Goal: Task Accomplishment & Management: Complete application form

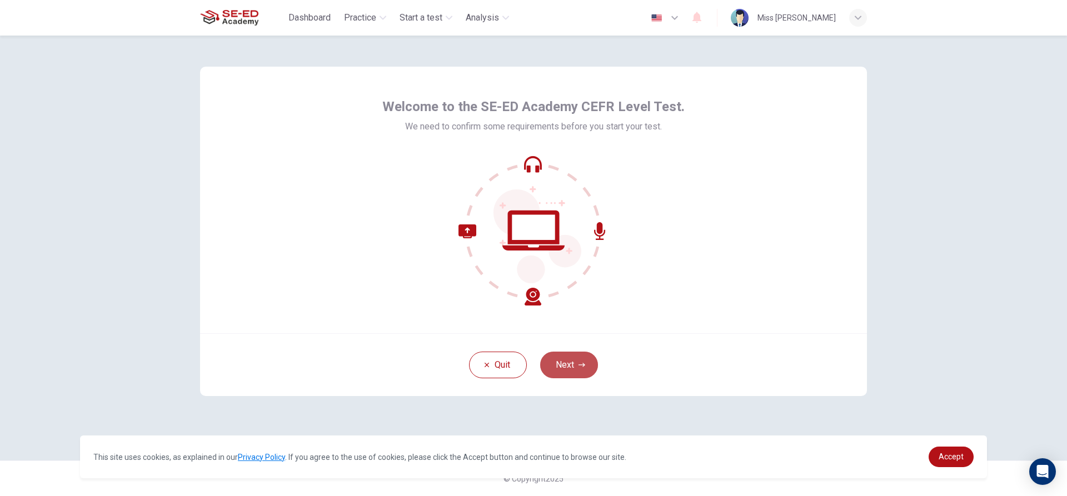
click at [579, 366] on icon "button" at bounding box center [582, 365] width 7 height 7
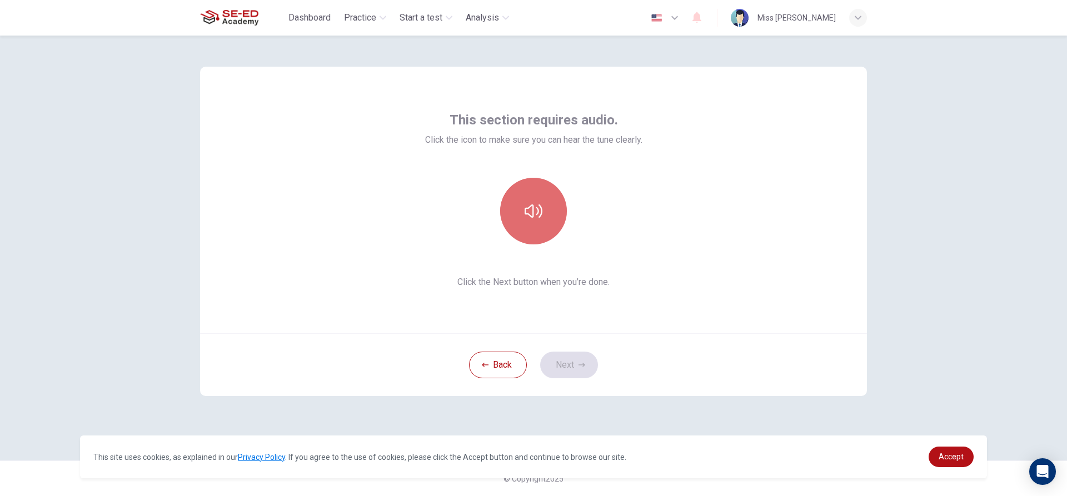
click at [533, 233] on button "button" at bounding box center [533, 211] width 67 height 67
click at [582, 364] on icon "button" at bounding box center [582, 365] width 7 height 7
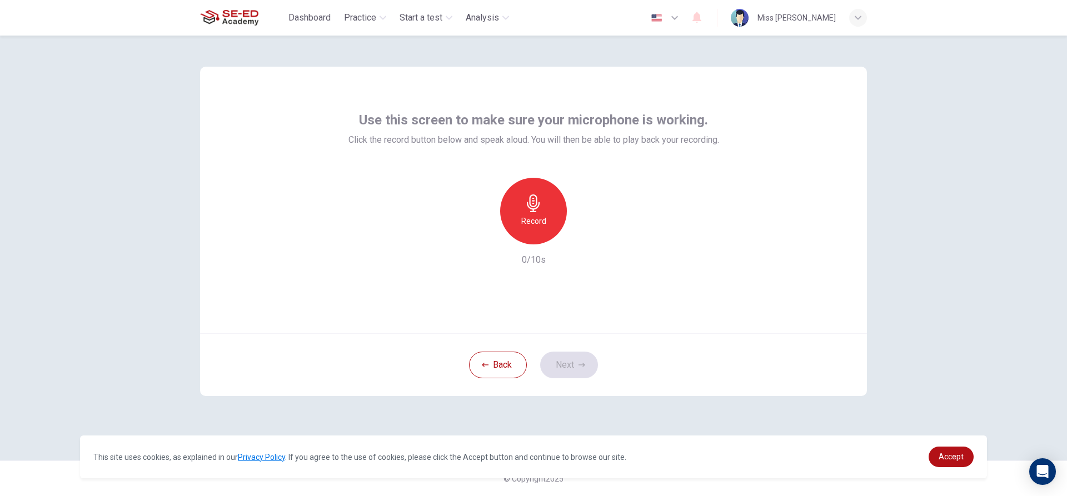
click at [558, 365] on div "Back Next" at bounding box center [533, 365] width 667 height 63
click at [530, 235] on div "Record" at bounding box center [533, 211] width 67 height 67
click at [577, 368] on button "Next" at bounding box center [569, 365] width 58 height 27
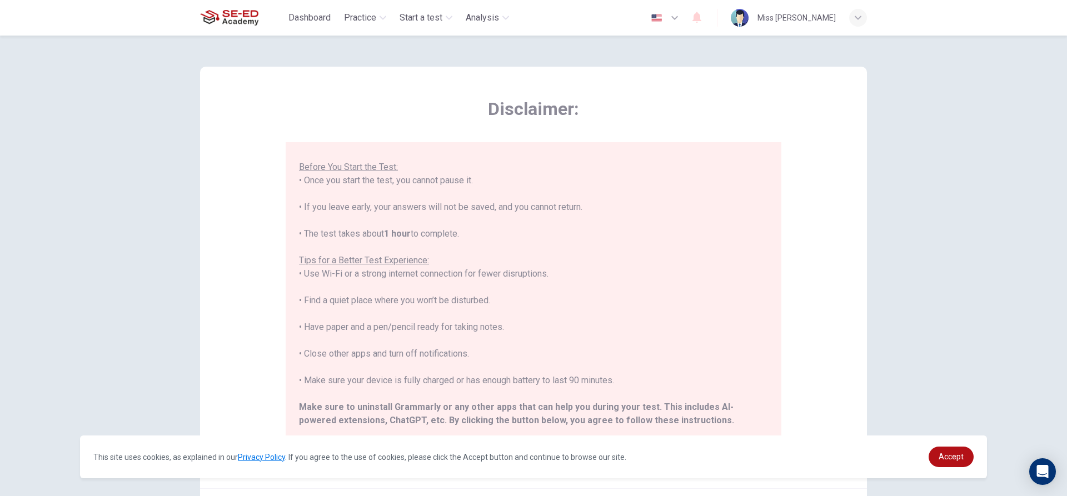
scroll to position [106, 0]
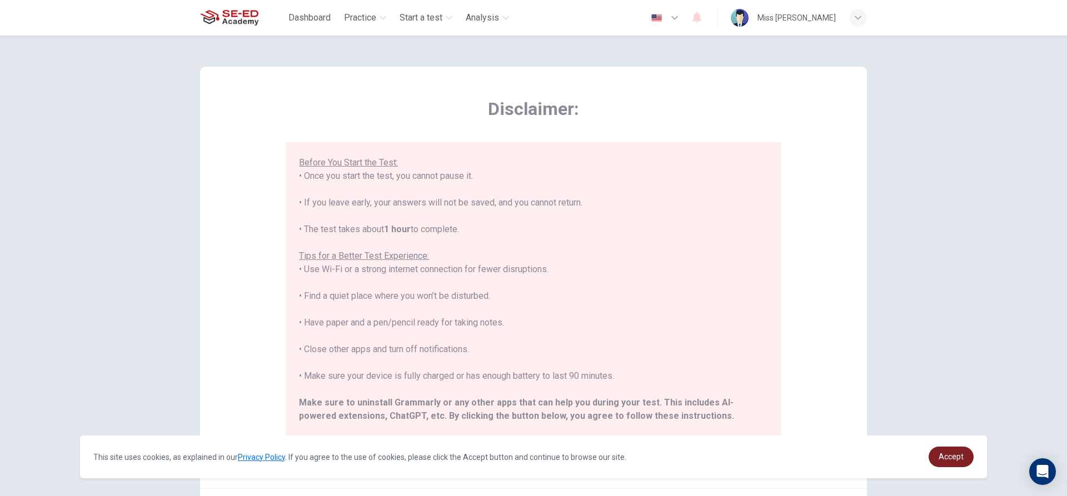
click at [952, 461] on span "Accept" at bounding box center [951, 457] width 25 height 9
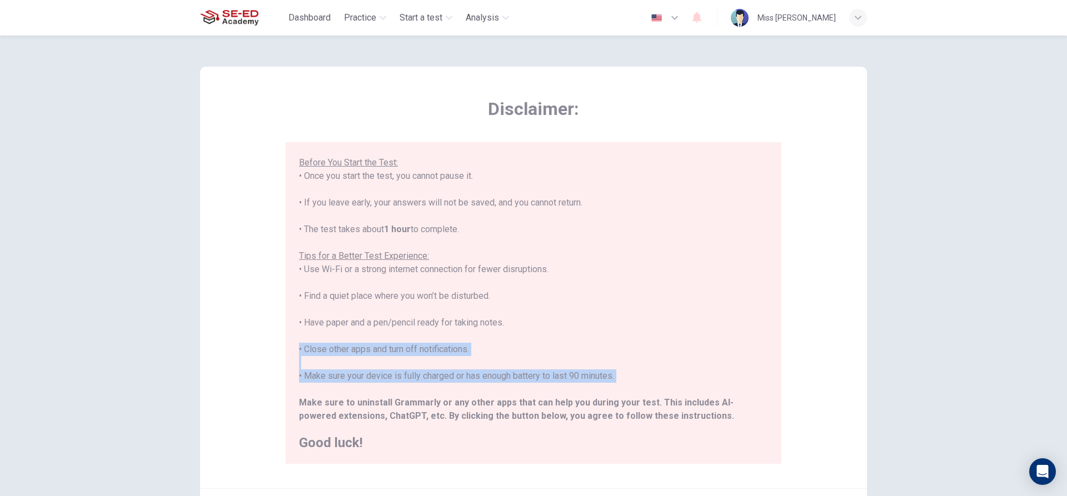
drag, startPoint x: 807, startPoint y: 354, endPoint x: 813, endPoint y: 395, distance: 42.1
click at [813, 395] on div "Disclaimer: ****IMPORTANT: You cannot change the language during the test.**** …" at bounding box center [533, 278] width 667 height 422
click at [781, 365] on div "Disclaimer: ****IMPORTANT: You cannot change the language during the test.**** …" at bounding box center [533, 278] width 667 height 422
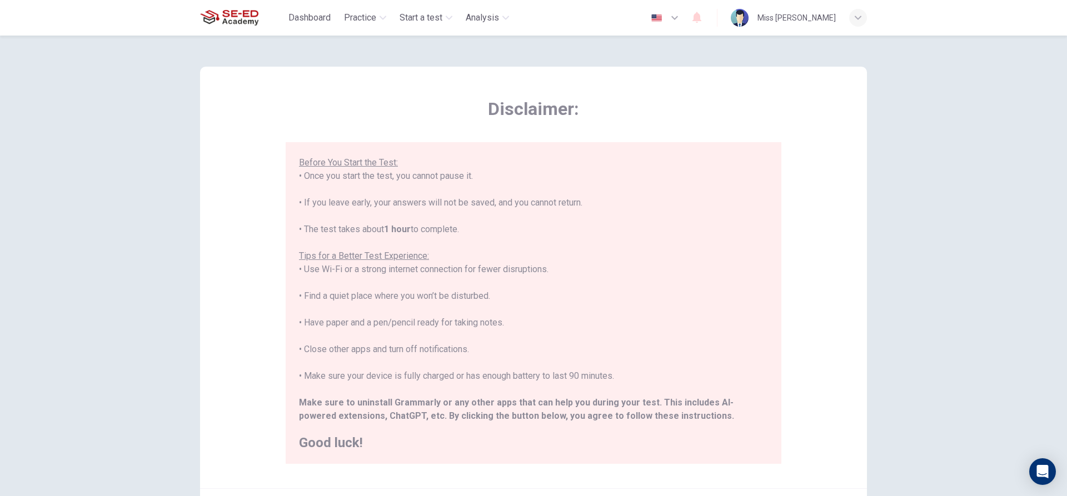
click at [796, 237] on div "Disclaimer: ****IMPORTANT: You cannot change the language during the test.**** …" at bounding box center [533, 278] width 667 height 422
drag, startPoint x: 856, startPoint y: 467, endPoint x: 796, endPoint y: 448, distance: 63.0
click at [855, 467] on div "Disclaimer: ****IMPORTANT: You cannot change the language during the test.**** …" at bounding box center [533, 278] width 667 height 422
click at [346, 439] on h2 "Good luck!" at bounding box center [533, 442] width 469 height 13
click at [346, 448] on h2 "Good luck!" at bounding box center [533, 442] width 469 height 13
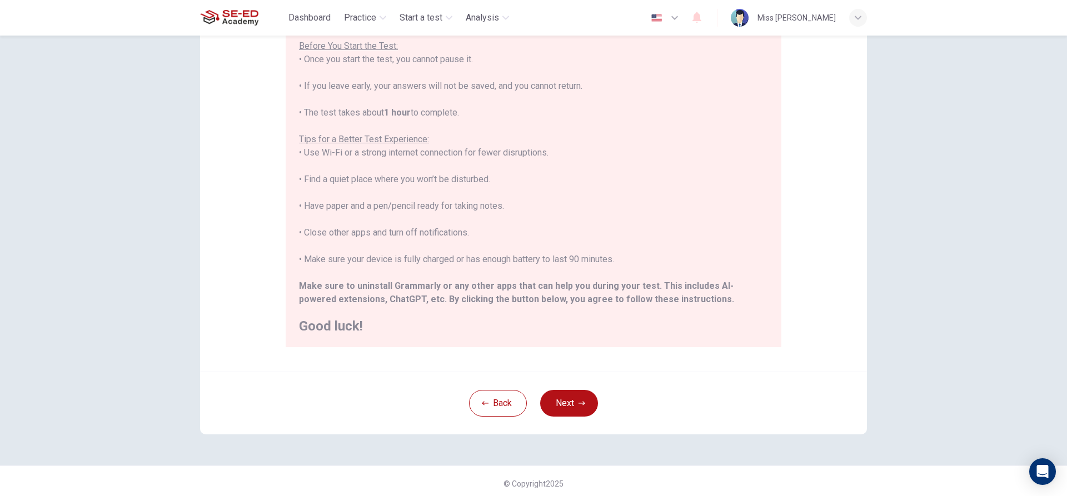
scroll to position [122, 0]
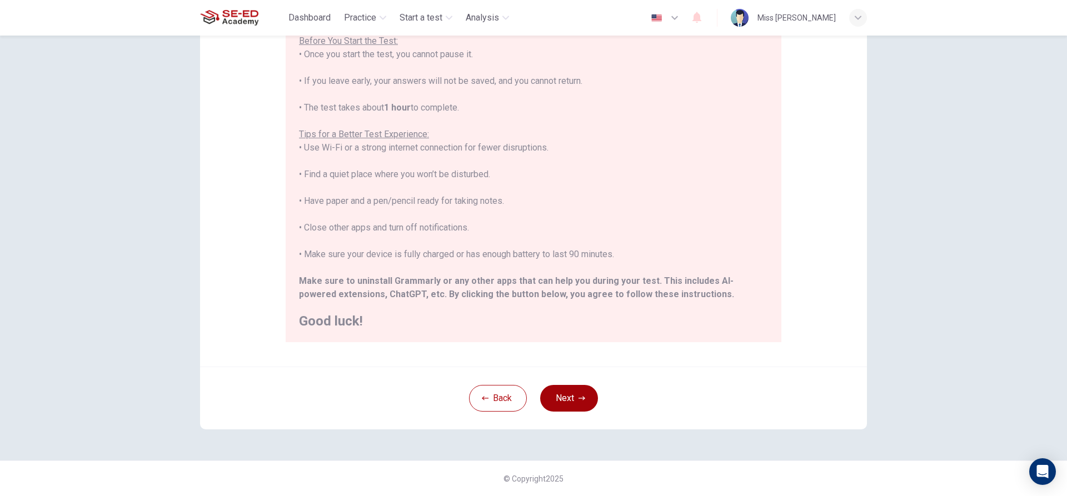
click at [582, 395] on button "Next" at bounding box center [569, 398] width 58 height 27
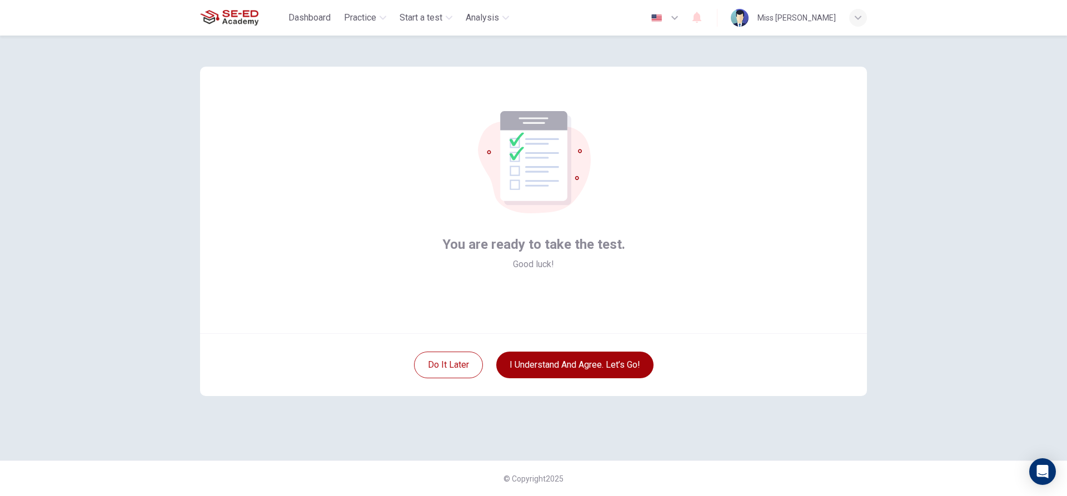
scroll to position [0, 0]
click at [602, 365] on button "I understand and agree. Let’s go!" at bounding box center [574, 365] width 157 height 27
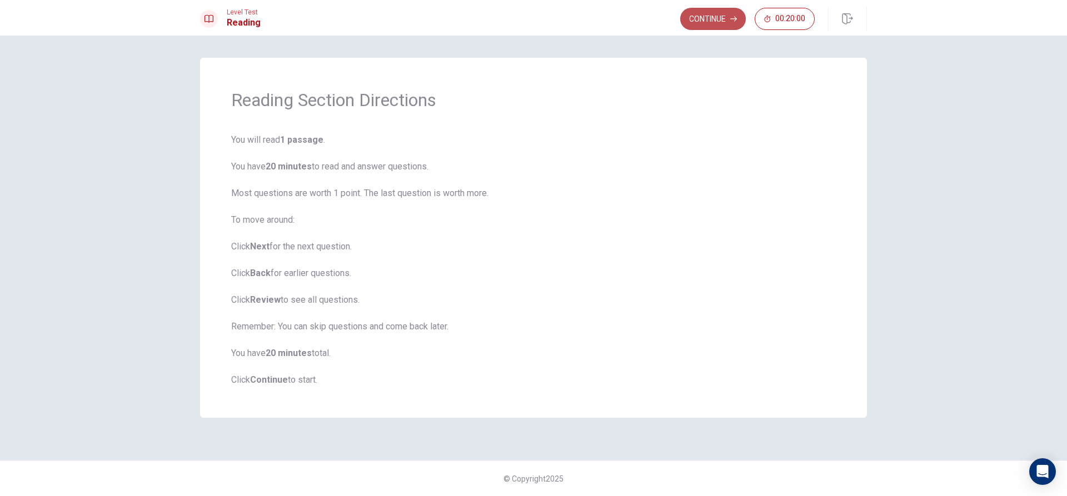
click at [720, 13] on button "Continue" at bounding box center [714, 19] width 66 height 22
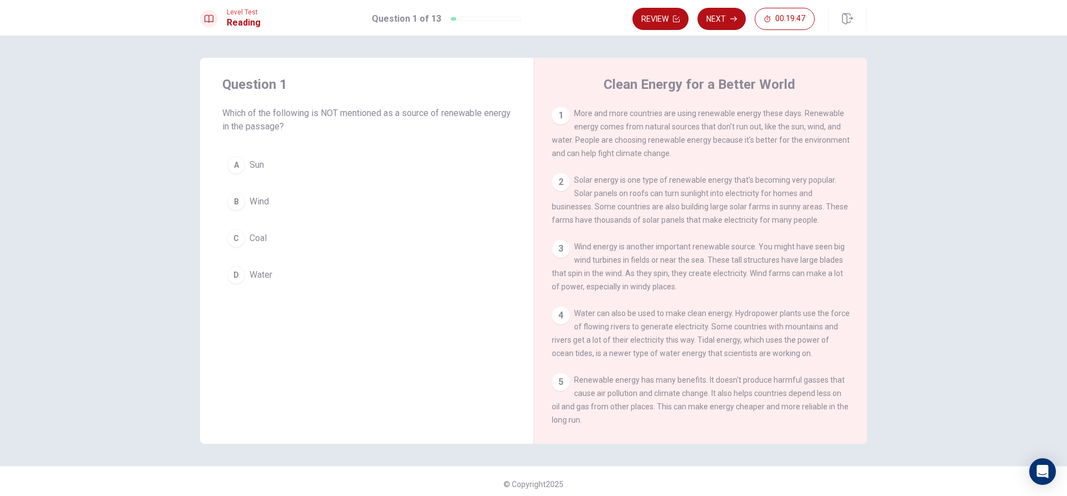
click at [235, 237] on div "C" at bounding box center [236, 239] width 18 height 18
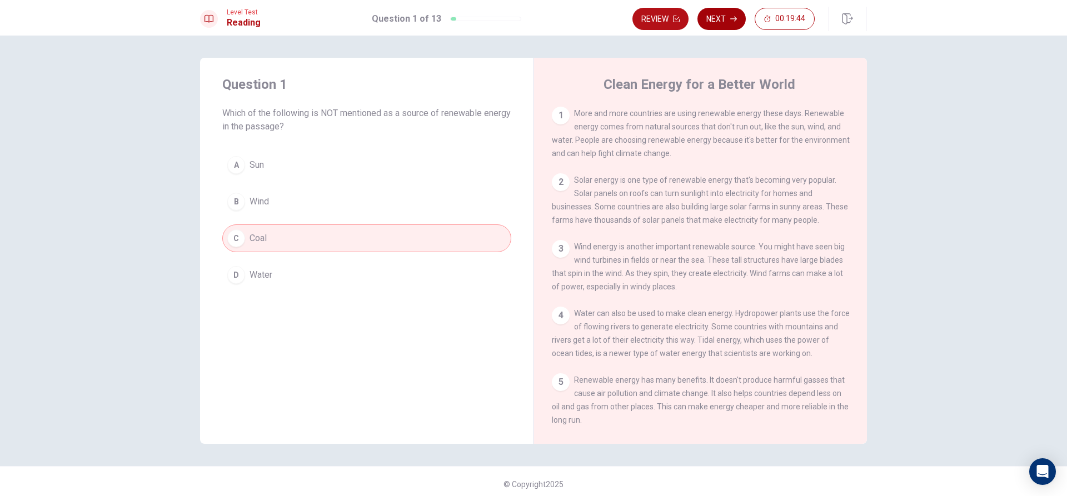
click at [721, 15] on button "Next" at bounding box center [722, 19] width 48 height 22
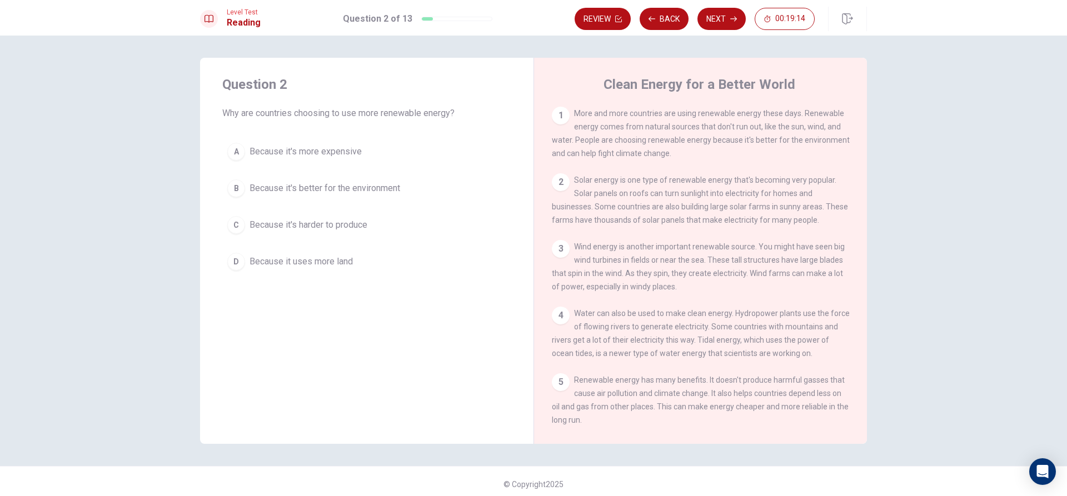
click at [235, 190] on div "B" at bounding box center [236, 189] width 18 height 18
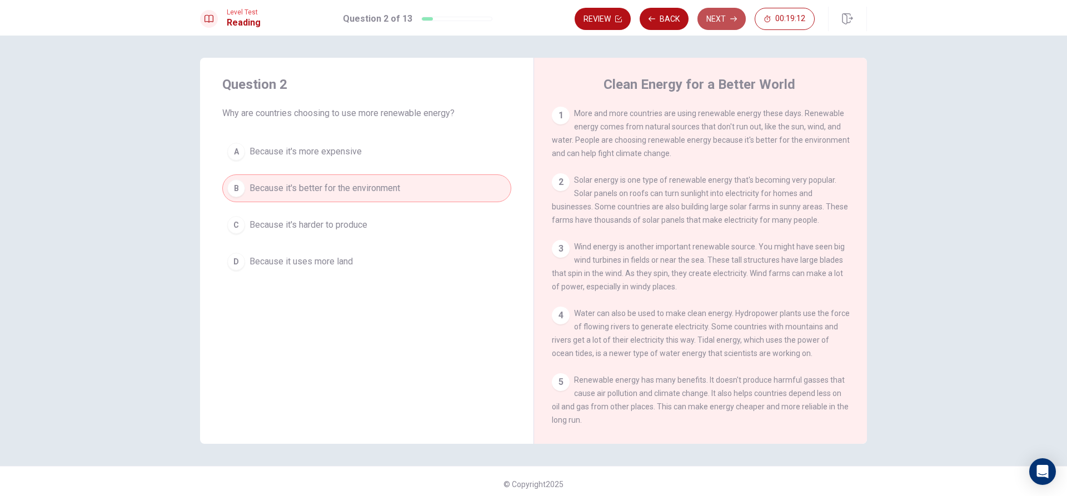
click at [721, 16] on button "Next" at bounding box center [722, 19] width 48 height 22
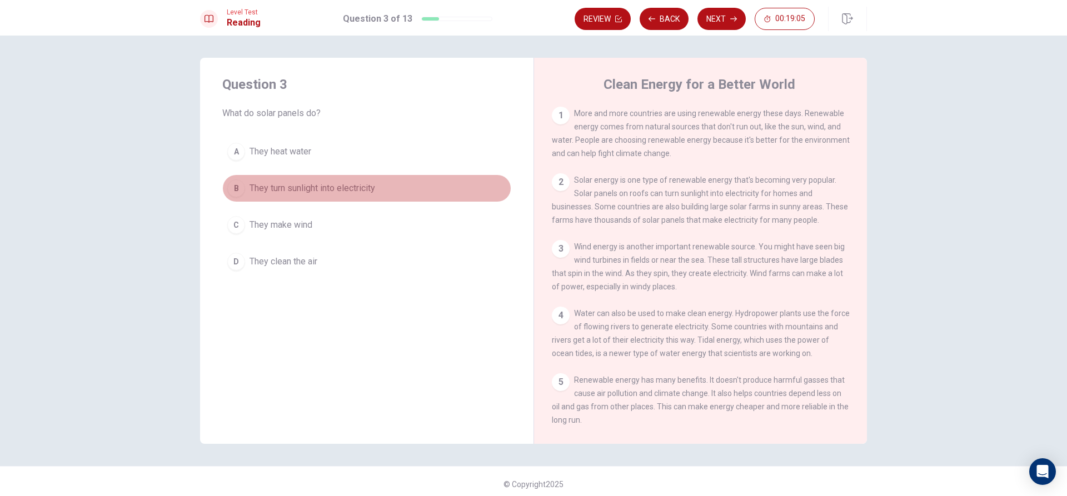
click at [230, 185] on div "B" at bounding box center [236, 189] width 18 height 18
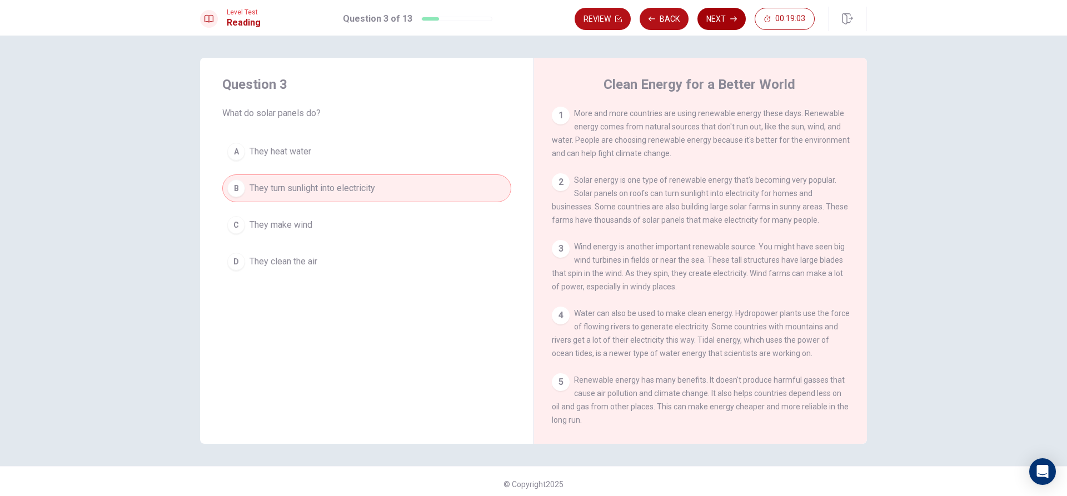
click at [704, 18] on button "Next" at bounding box center [722, 19] width 48 height 22
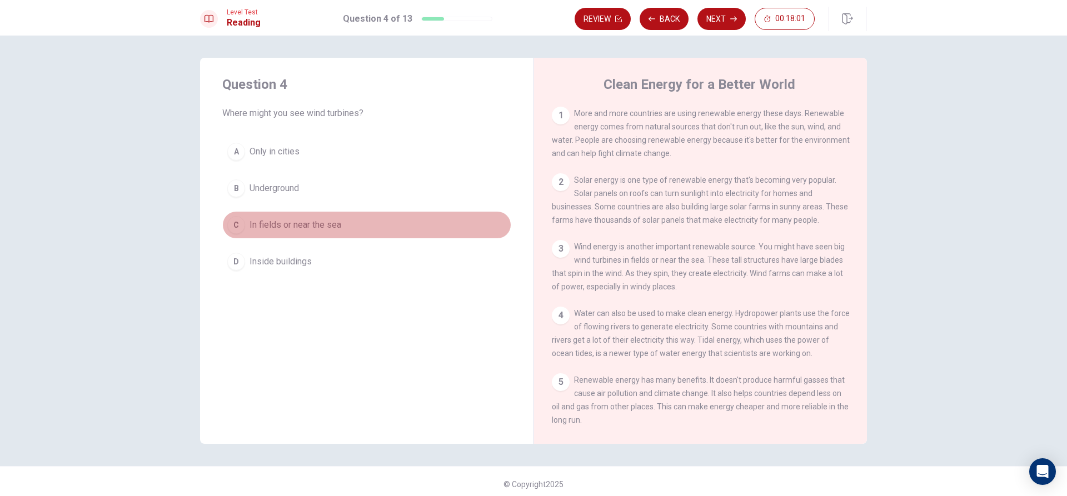
click at [235, 222] on div "C" at bounding box center [236, 225] width 18 height 18
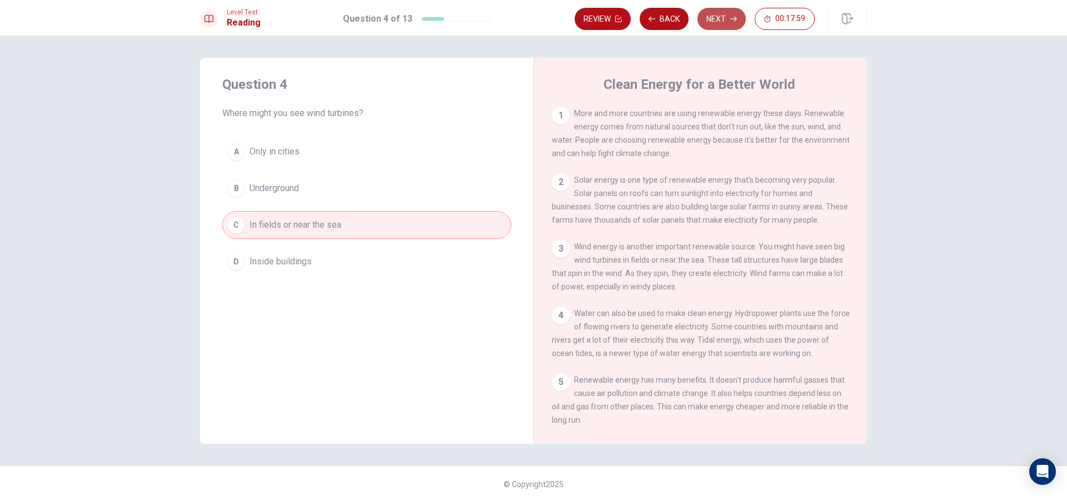
click at [709, 18] on button "Next" at bounding box center [722, 19] width 48 height 22
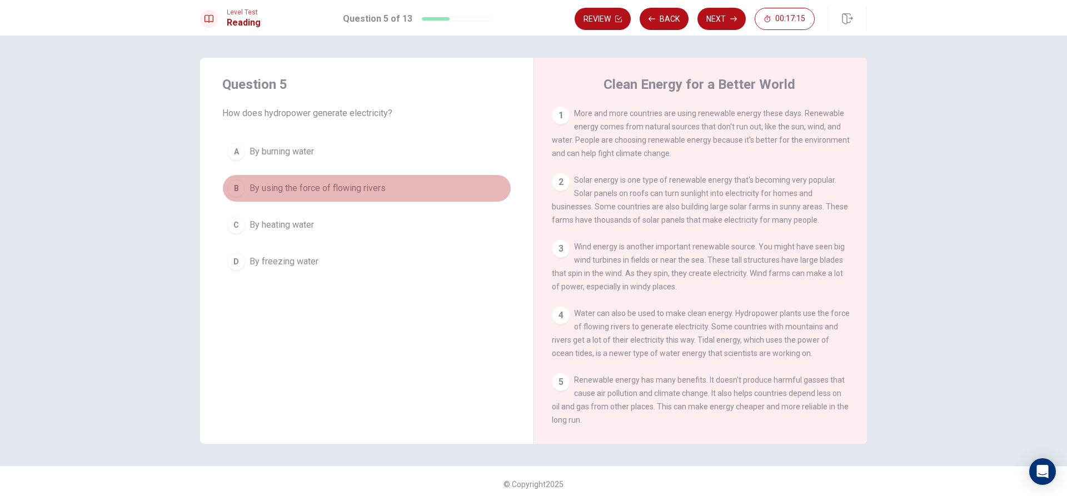
click at [231, 187] on div "B" at bounding box center [236, 189] width 18 height 18
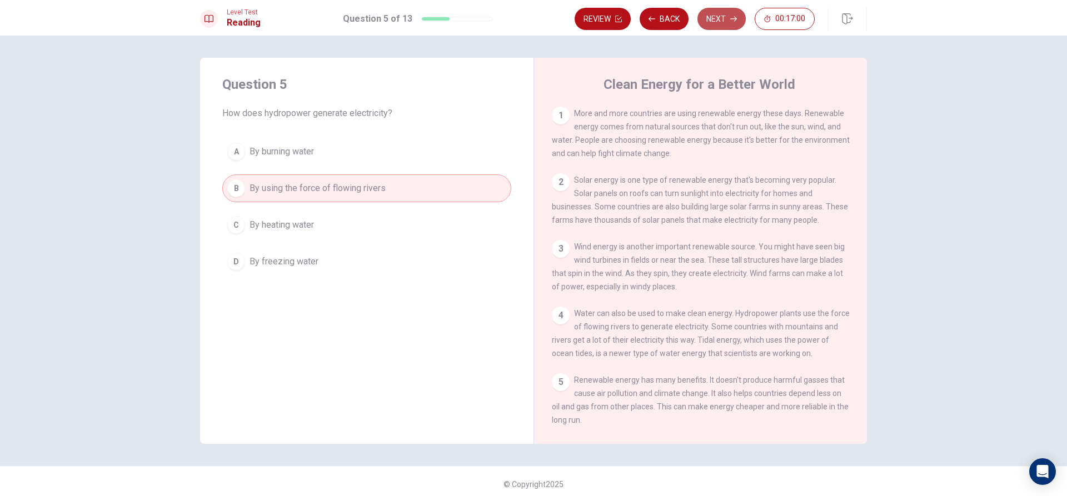
click at [717, 17] on button "Next" at bounding box center [722, 19] width 48 height 22
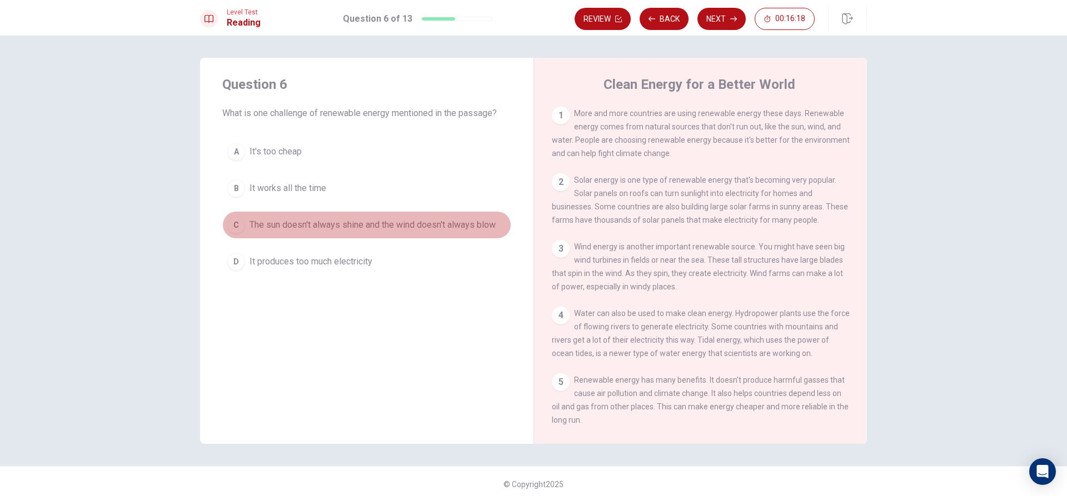
click at [234, 224] on div "C" at bounding box center [236, 225] width 18 height 18
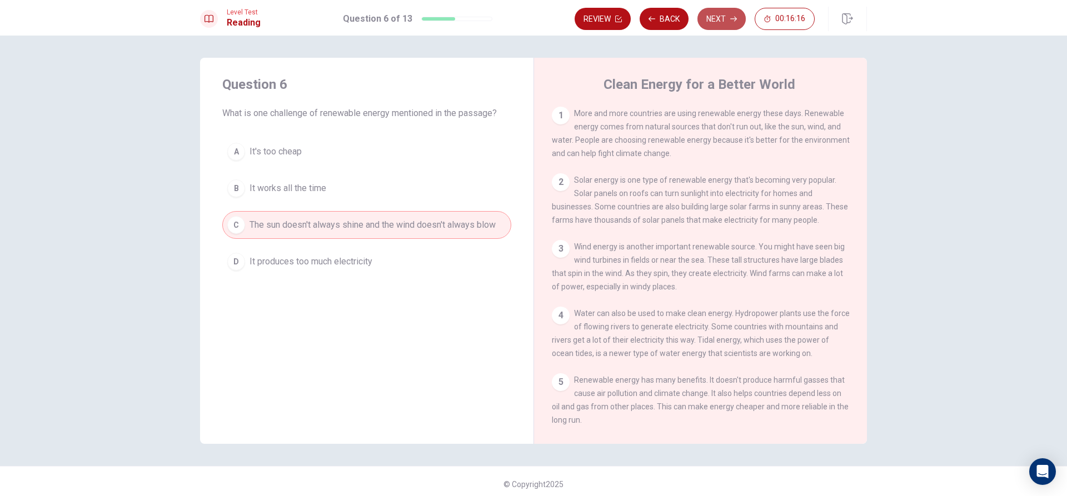
click at [713, 17] on button "Next" at bounding box center [722, 19] width 48 height 22
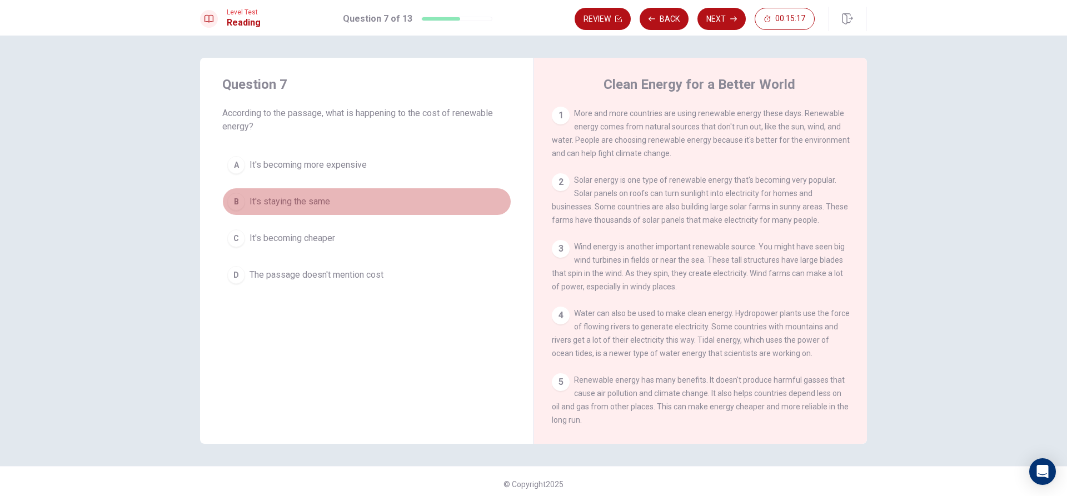
click at [236, 197] on div "B" at bounding box center [236, 202] width 18 height 18
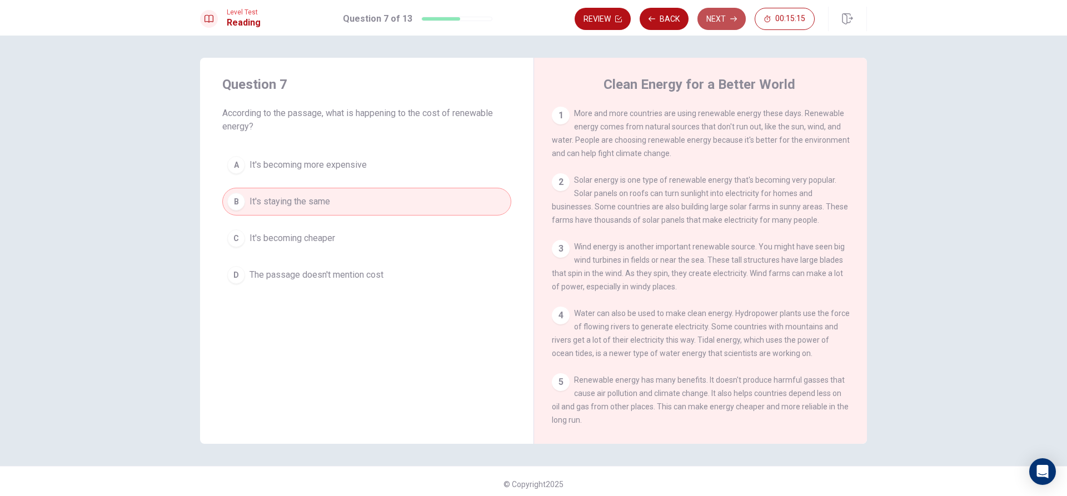
click at [719, 21] on button "Next" at bounding box center [722, 19] width 48 height 22
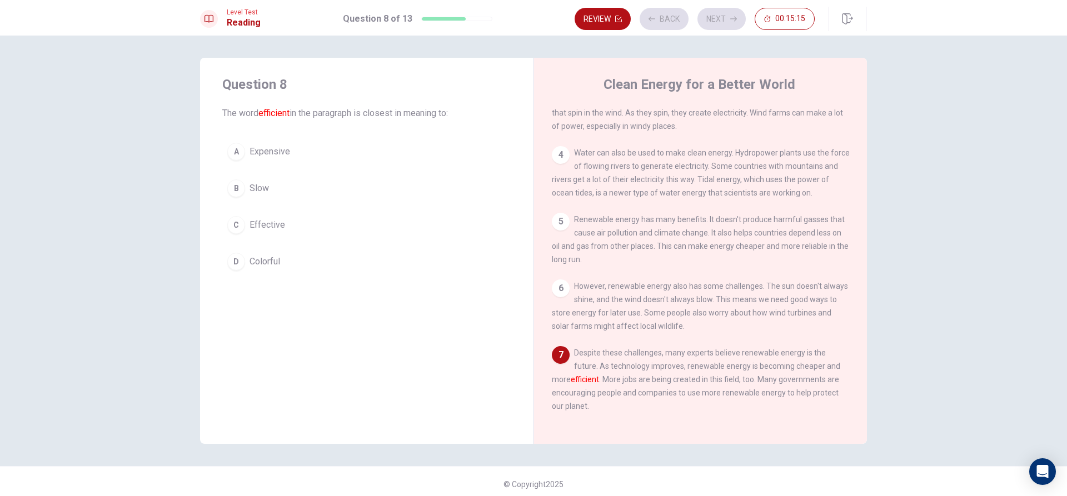
scroll to position [177, 0]
click at [255, 226] on span "Effective" at bounding box center [268, 225] width 36 height 13
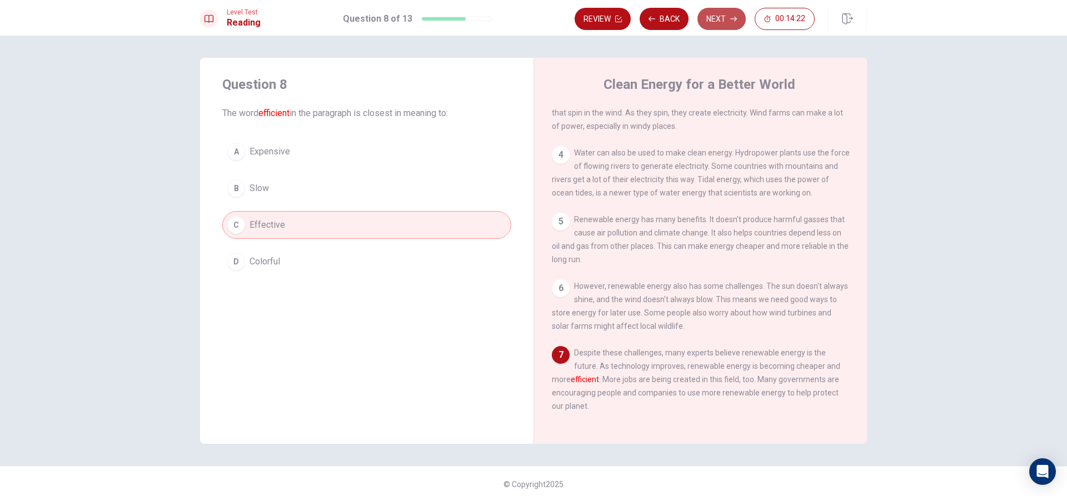
click at [721, 15] on button "Next" at bounding box center [722, 19] width 48 height 22
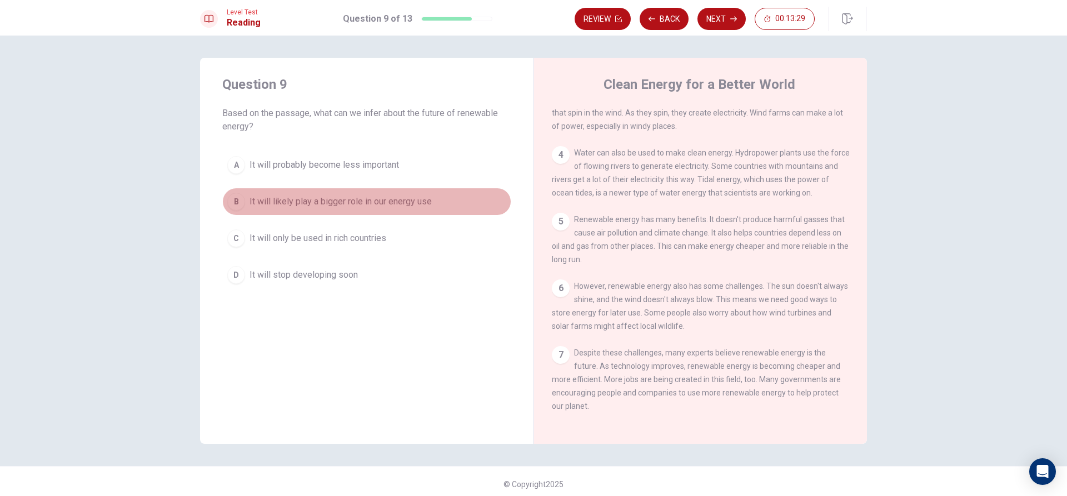
click at [237, 198] on div "B" at bounding box center [236, 202] width 18 height 18
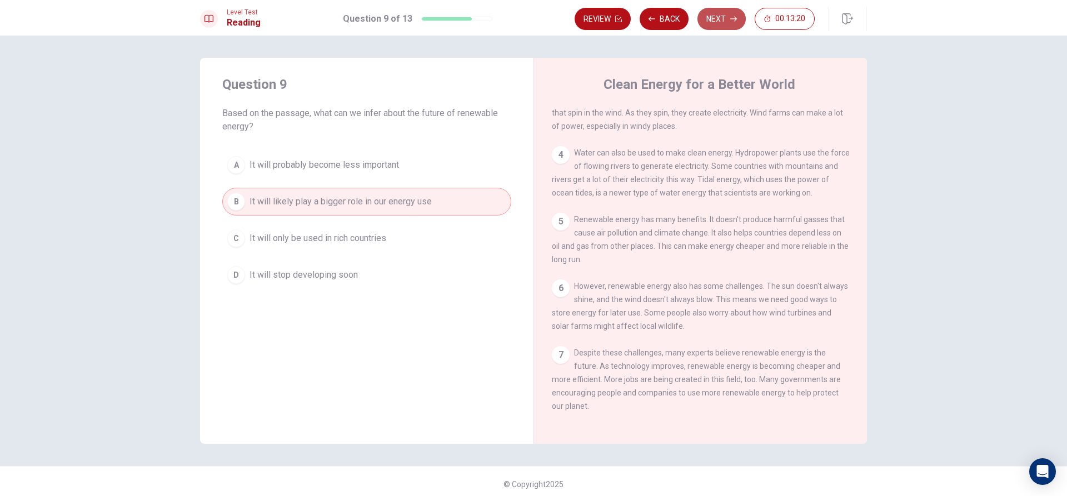
click at [713, 19] on button "Next" at bounding box center [722, 19] width 48 height 22
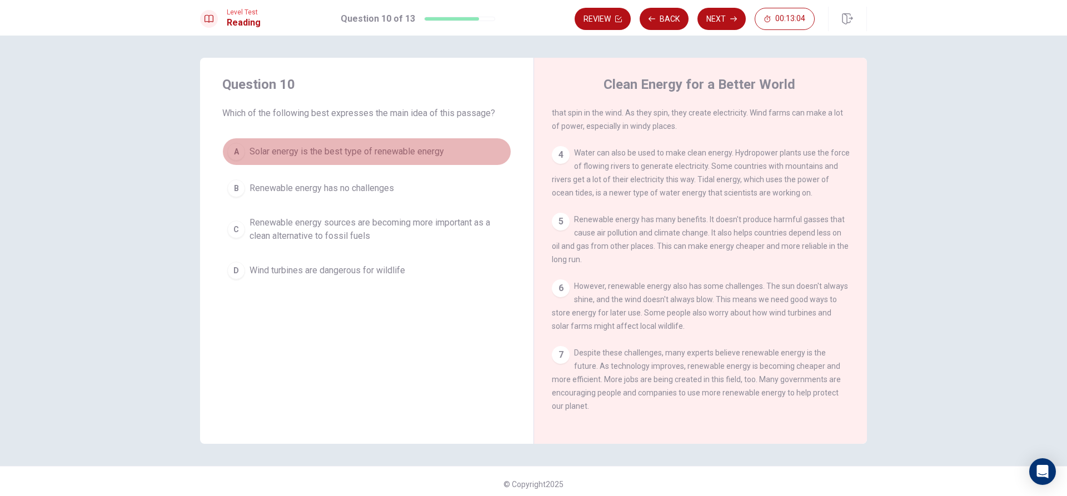
click at [238, 152] on div "A" at bounding box center [236, 152] width 18 height 18
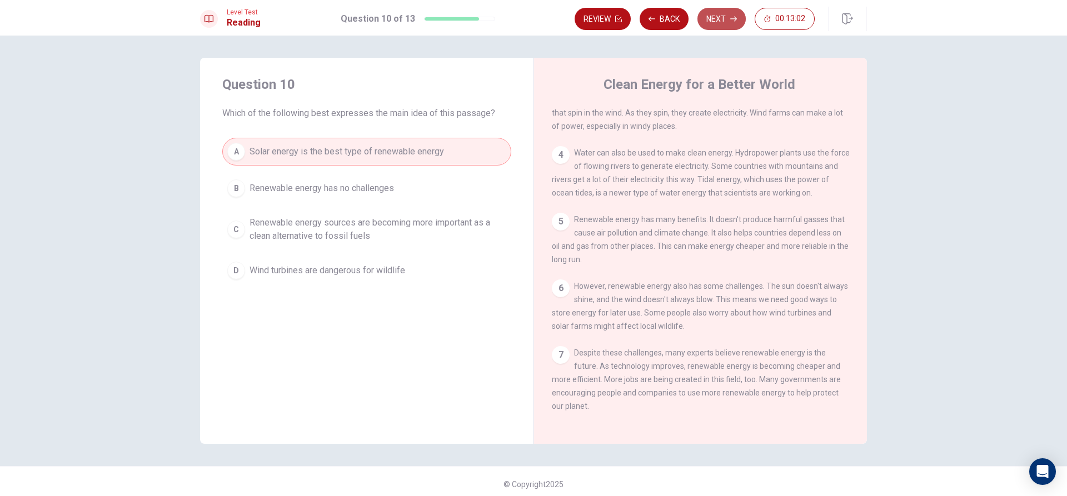
click at [712, 21] on button "Next" at bounding box center [722, 19] width 48 height 22
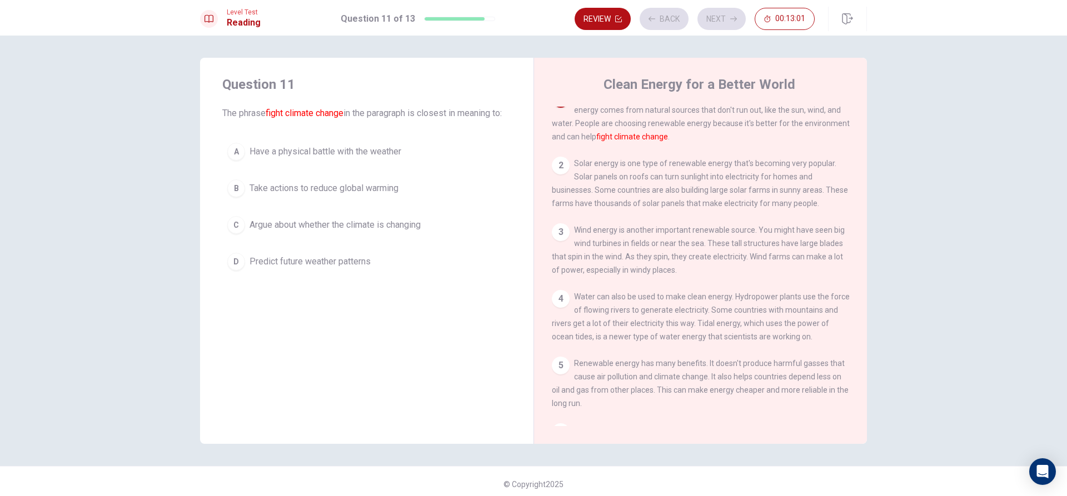
scroll to position [0, 0]
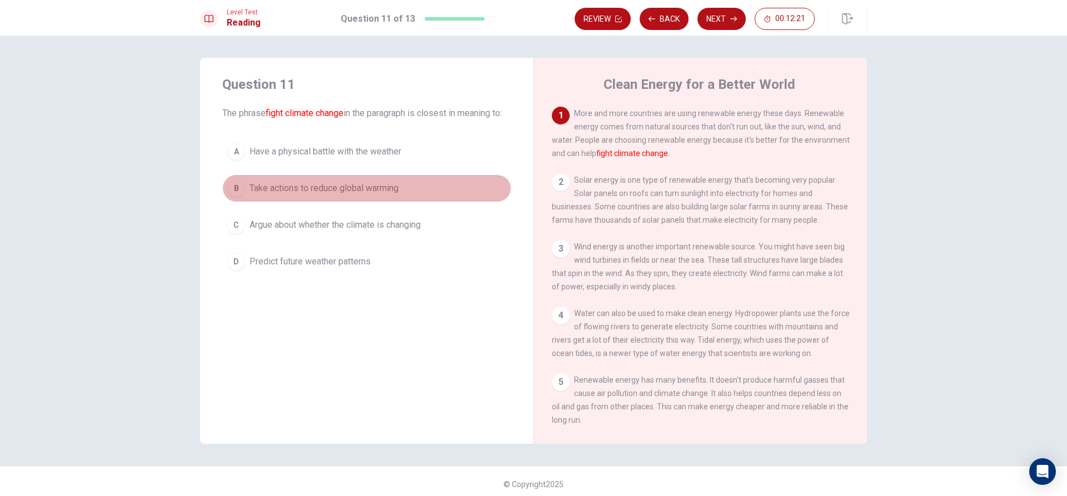
click at [232, 197] on div "B" at bounding box center [236, 189] width 18 height 18
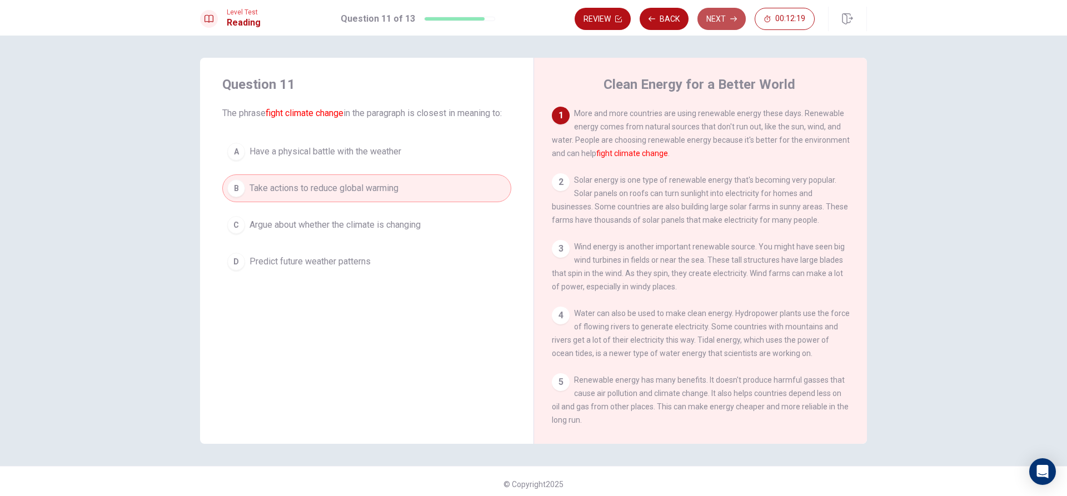
click at [718, 19] on button "Next" at bounding box center [722, 19] width 48 height 22
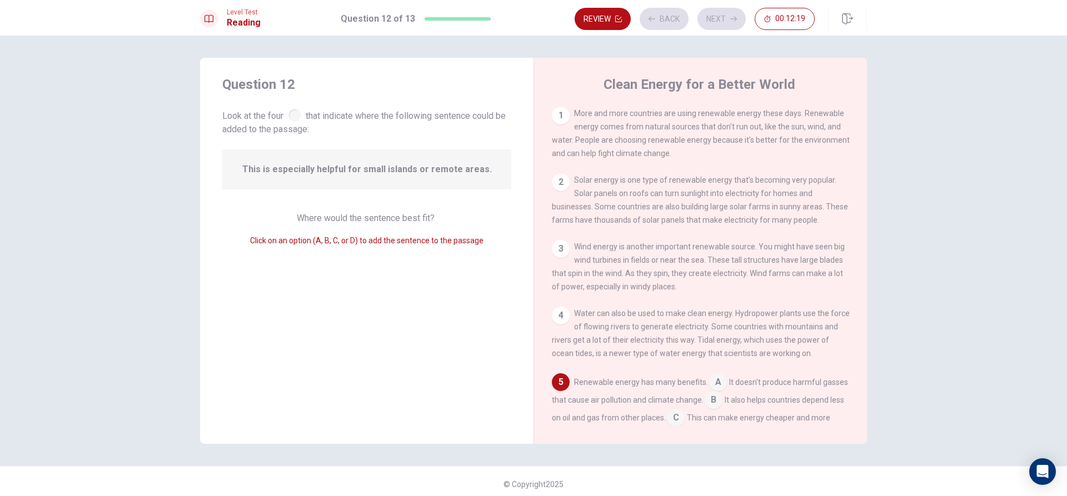
scroll to position [138, 0]
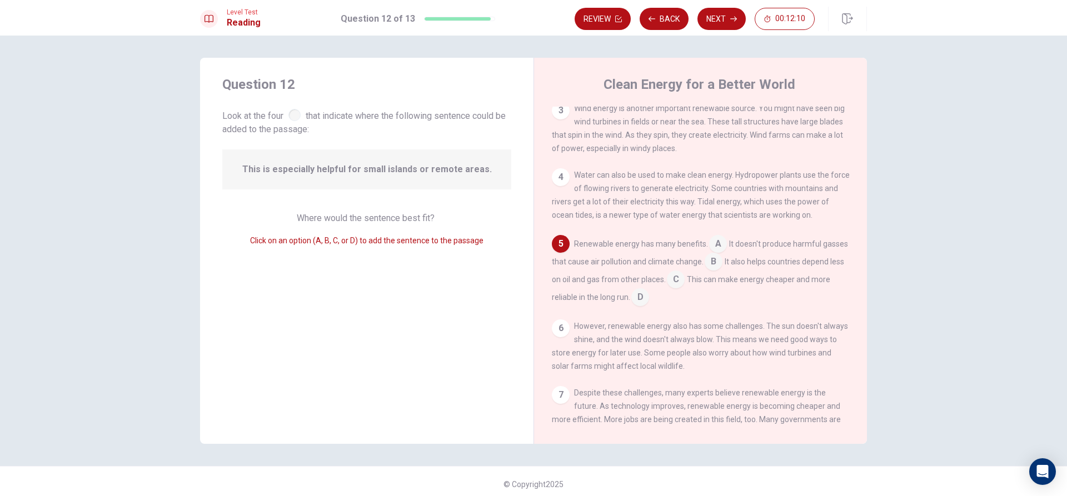
click at [335, 166] on span "This is especially helpful for small islands or remote areas." at bounding box center [367, 169] width 250 height 13
click at [333, 171] on span "This is especially helpful for small islands or remote areas." at bounding box center [367, 169] width 250 height 13
click at [685, 286] on input at bounding box center [676, 281] width 18 height 18
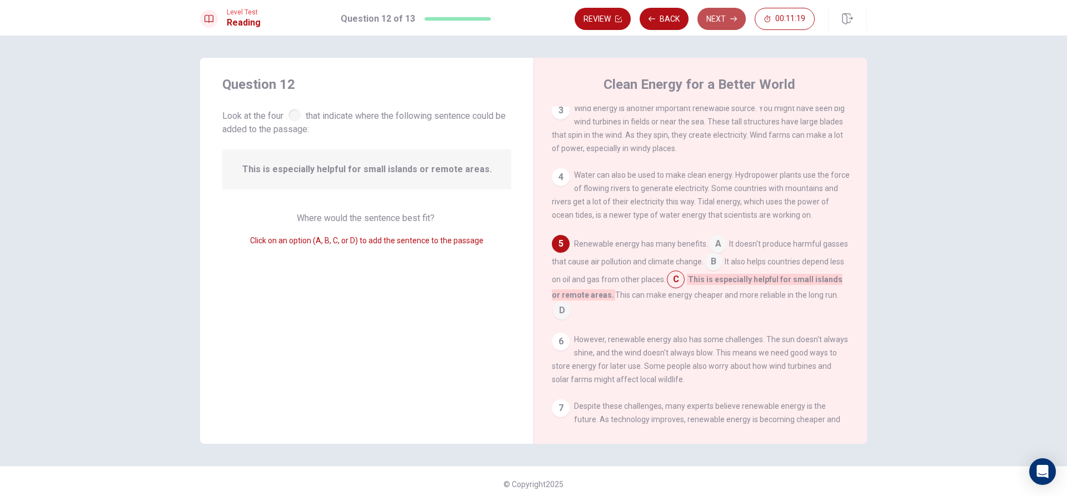
click at [729, 19] on button "Next" at bounding box center [722, 19] width 48 height 22
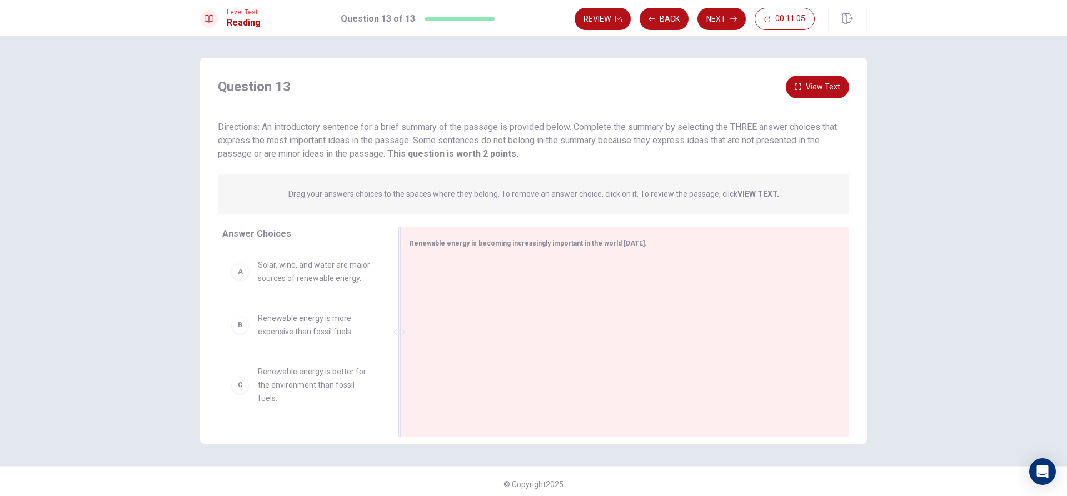
click at [448, 271] on div at bounding box center [621, 333] width 422 height 149
click at [237, 334] on div "C" at bounding box center [240, 330] width 18 height 18
click at [237, 330] on div "C" at bounding box center [240, 330] width 18 height 18
click at [258, 335] on span "Renewable energy is better for the environment than fossil fuels." at bounding box center [316, 330] width 116 height 40
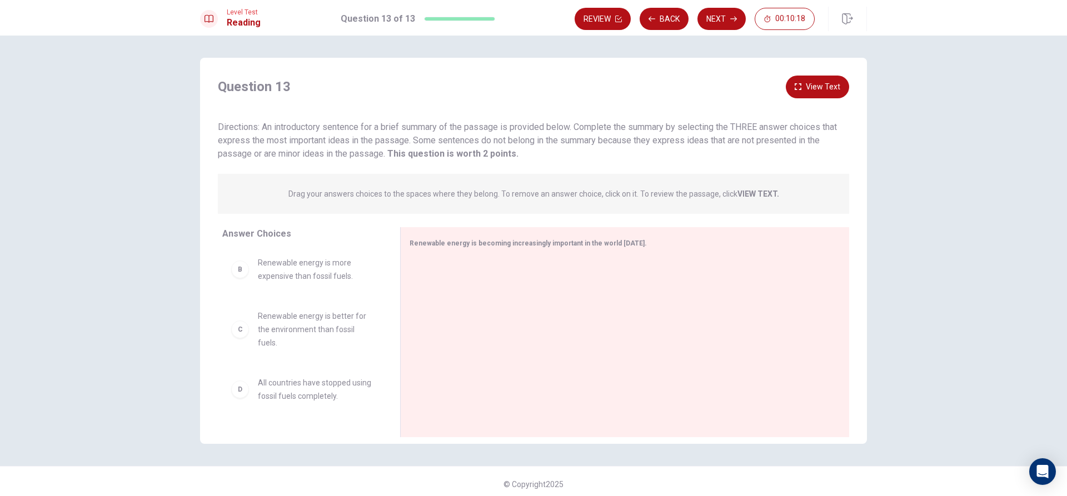
click at [231, 325] on div "C" at bounding box center [240, 330] width 18 height 18
click at [425, 266] on div at bounding box center [621, 333] width 422 height 149
click at [425, 241] on span "Renewable energy is becoming increasingly important in the world [DATE]." at bounding box center [528, 244] width 237 height 8
click at [237, 335] on div "C" at bounding box center [240, 330] width 18 height 18
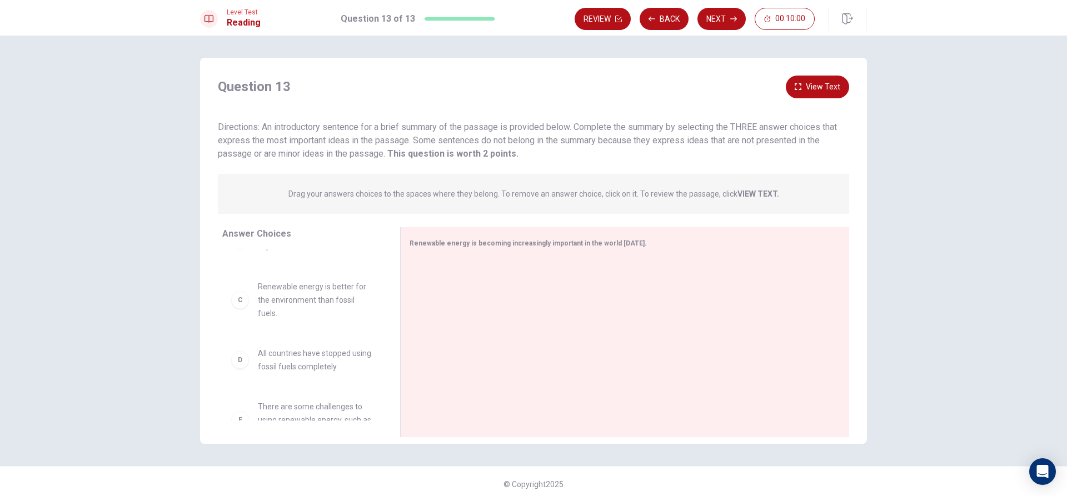
scroll to position [111, 0]
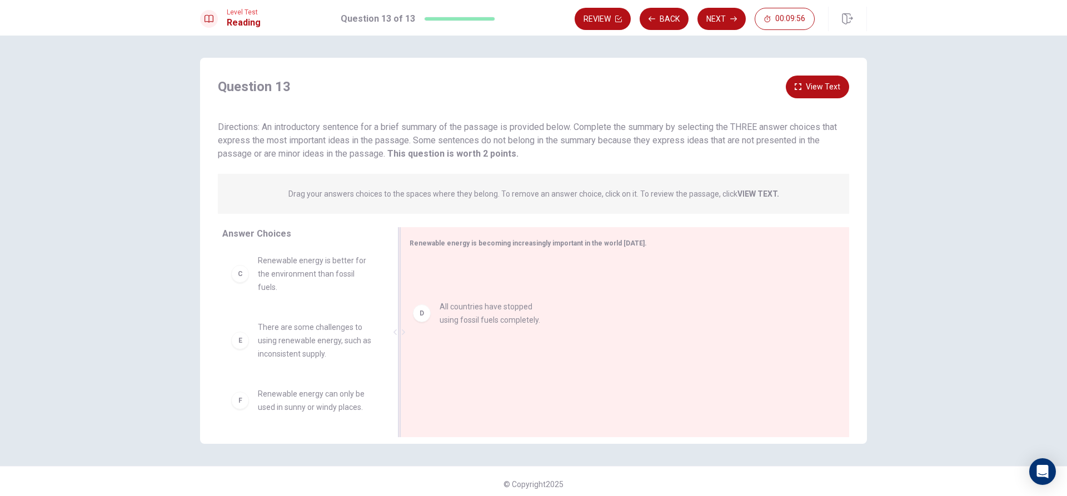
drag, startPoint x: 280, startPoint y: 337, endPoint x: 468, endPoint y: 316, distance: 189.6
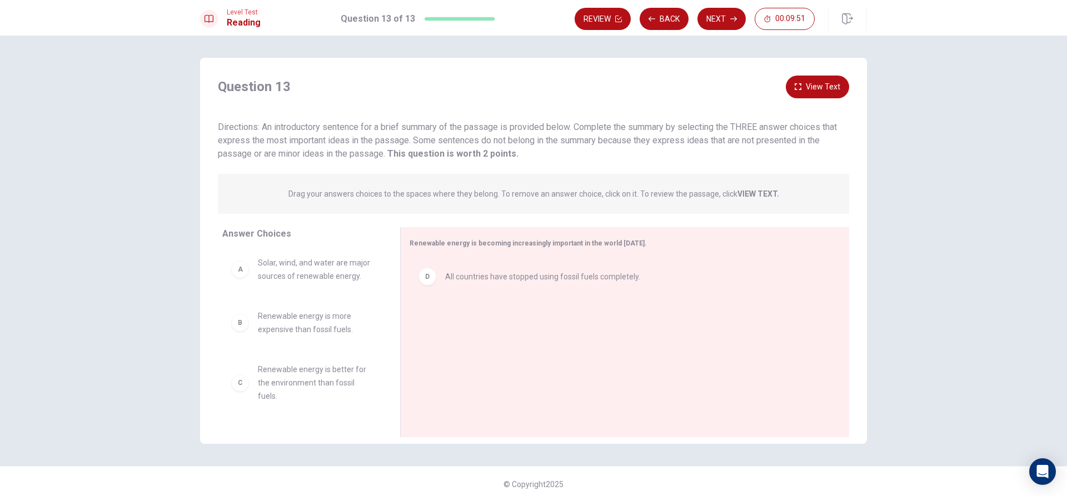
scroll to position [0, 0]
drag, startPoint x: 309, startPoint y: 276, endPoint x: 520, endPoint y: 312, distance: 214.4
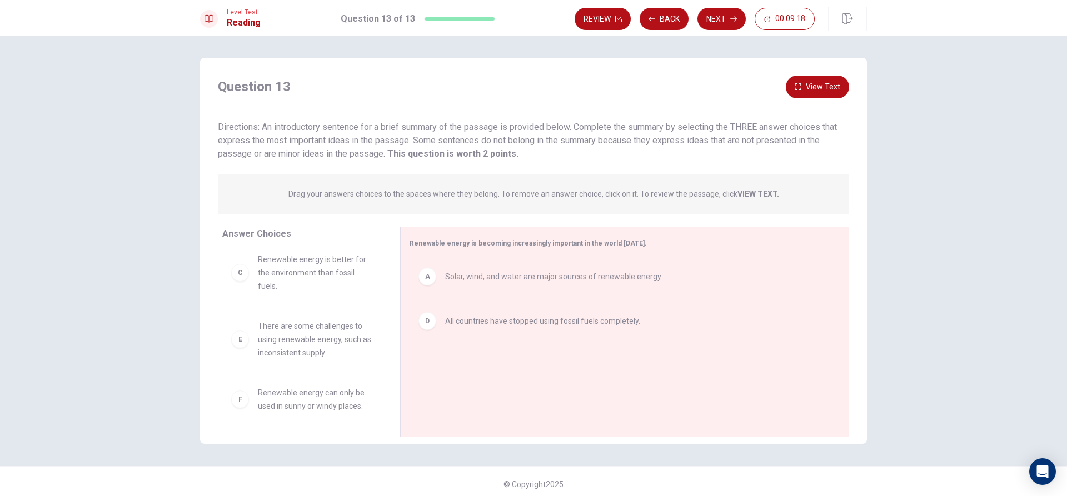
scroll to position [60, 0]
drag, startPoint x: 287, startPoint y: 348, endPoint x: 483, endPoint y: 377, distance: 197.8
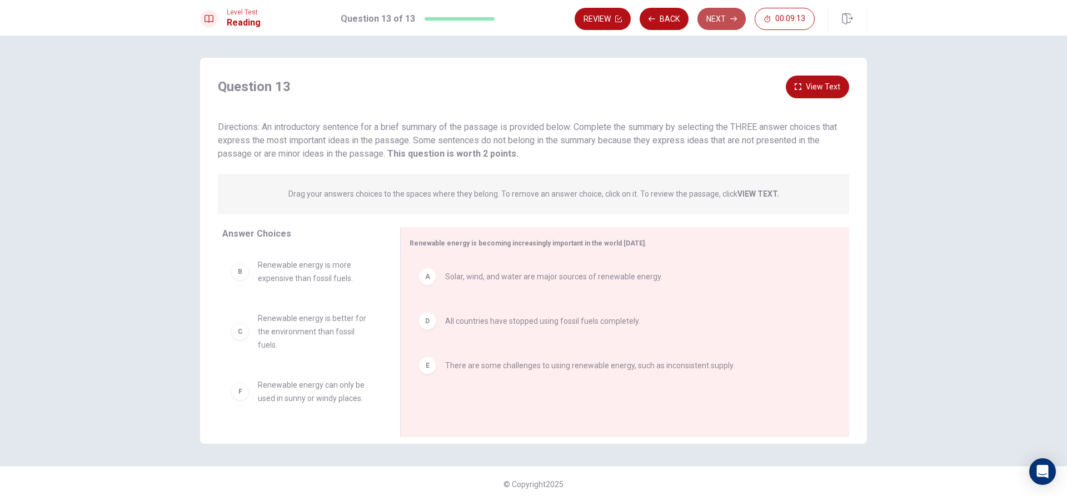
click at [731, 17] on icon "button" at bounding box center [734, 19] width 7 height 7
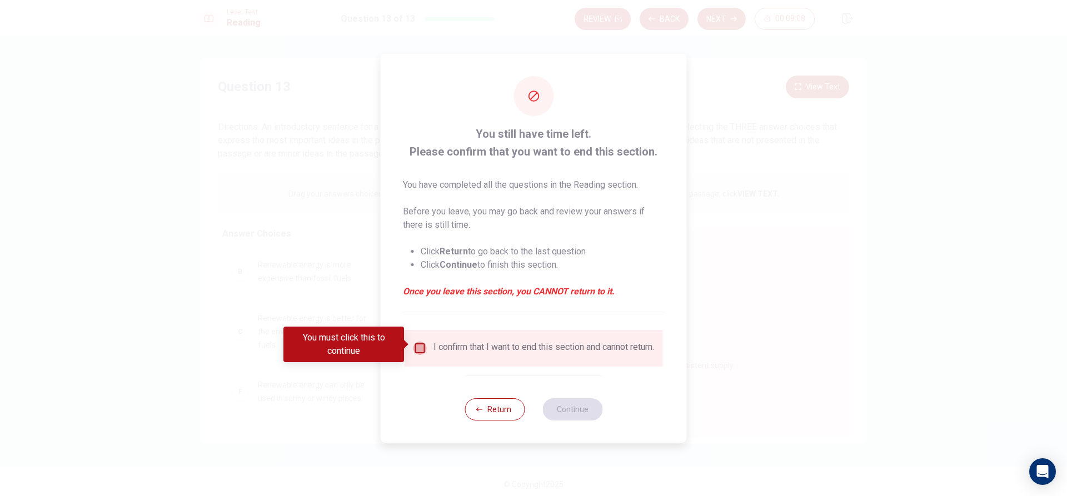
click at [419, 346] on input "You must click this to continue" at bounding box center [420, 348] width 13 height 13
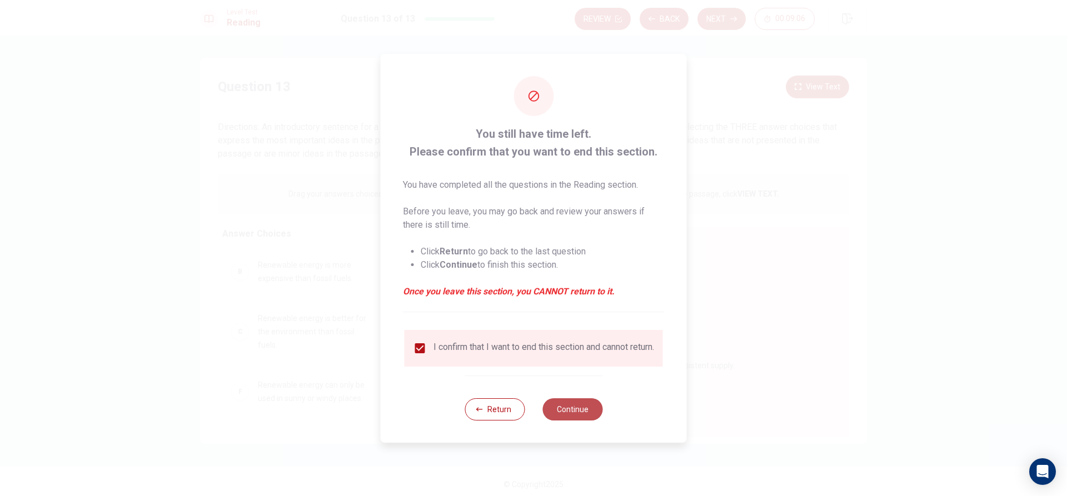
click at [564, 418] on button "Continue" at bounding box center [573, 410] width 60 height 22
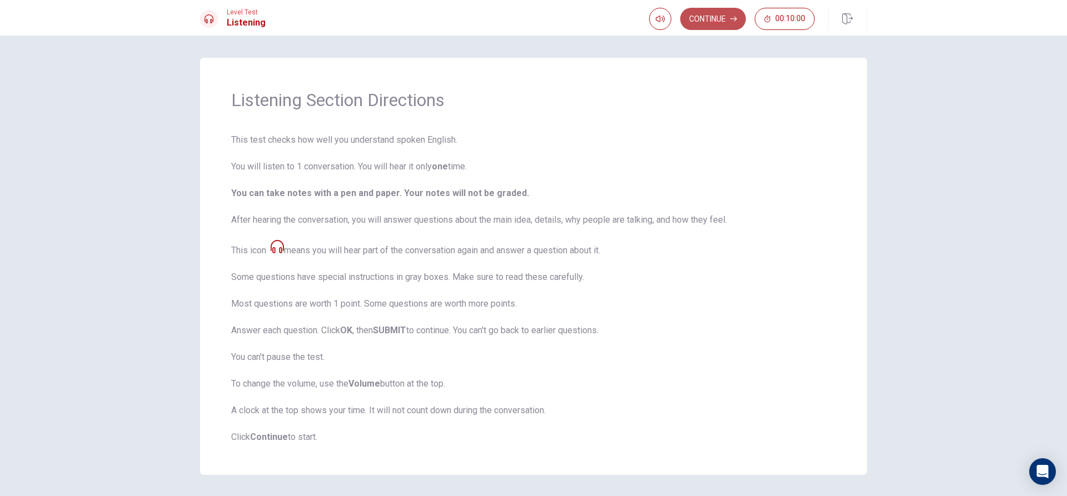
click at [721, 17] on button "Continue" at bounding box center [714, 19] width 66 height 22
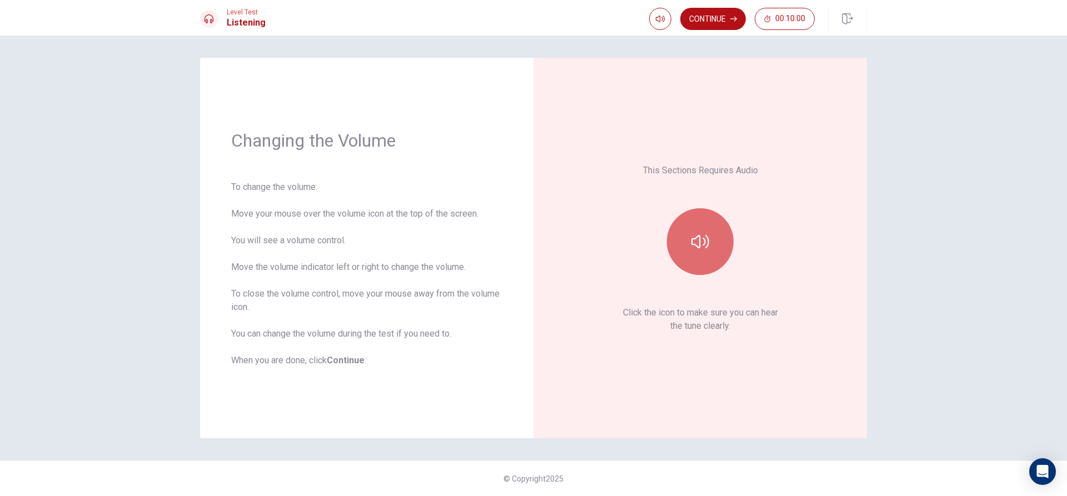
click at [698, 232] on button "button" at bounding box center [700, 241] width 67 height 67
click at [695, 16] on button "Continue" at bounding box center [714, 19] width 66 height 22
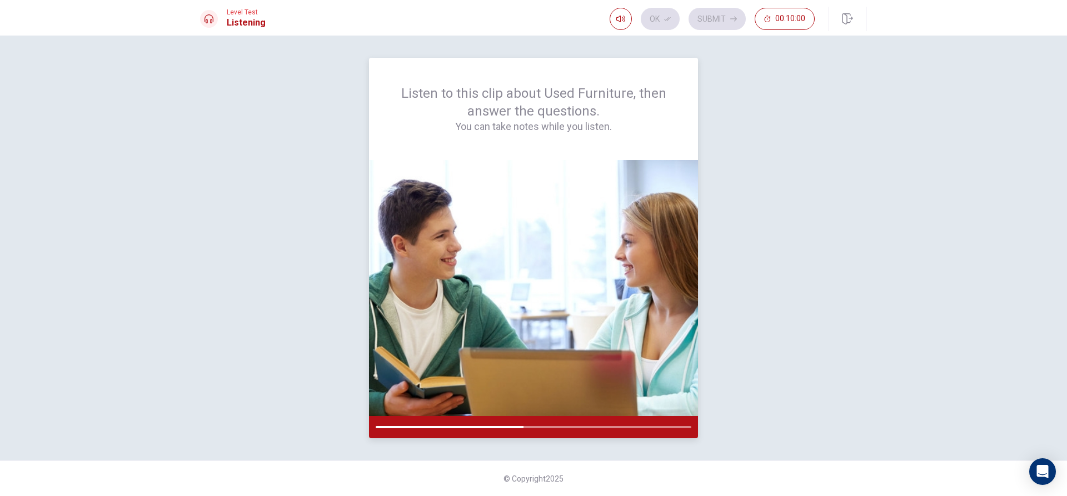
click at [554, 426] on div at bounding box center [534, 427] width 316 height 2
drag, startPoint x: 554, startPoint y: 426, endPoint x: 576, endPoint y: 427, distance: 21.7
click at [576, 427] on div at bounding box center [533, 427] width 329 height 22
click at [790, 23] on span "00:10:00" at bounding box center [791, 18] width 30 height 9
click at [802, 25] on button "button" at bounding box center [804, 19] width 22 height 22
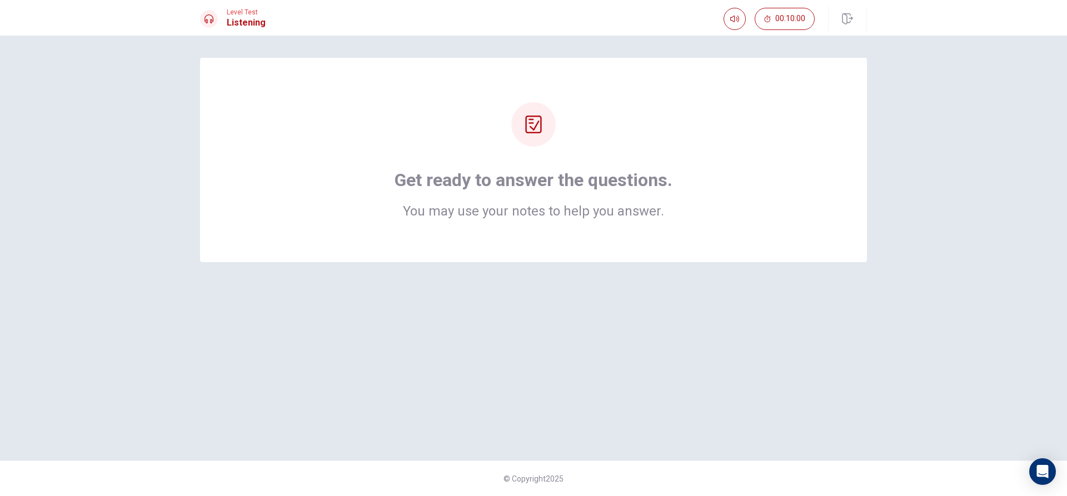
click at [619, 215] on h2 "You may use your notes to help you answer." at bounding box center [534, 211] width 278 height 13
click at [545, 132] on div at bounding box center [534, 124] width 44 height 44
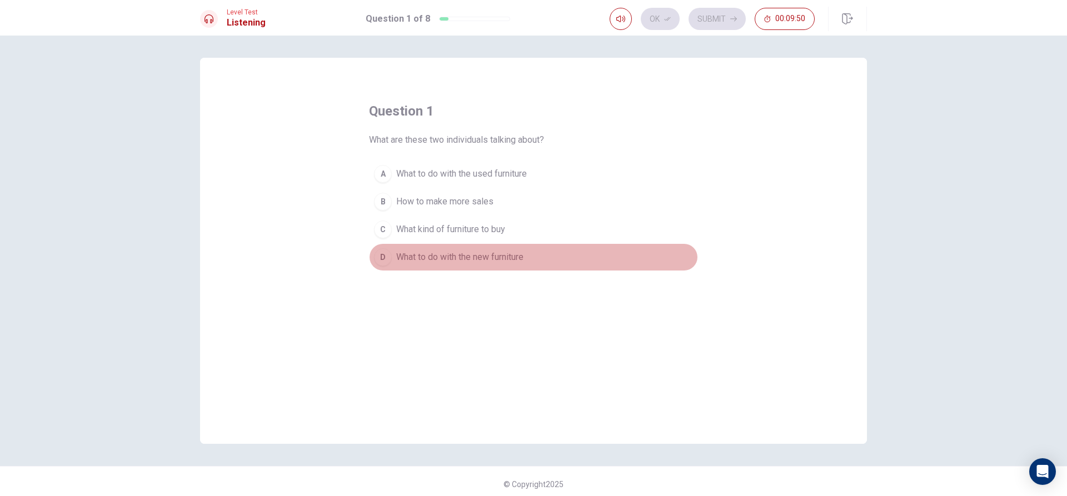
click at [384, 257] on div "D" at bounding box center [383, 258] width 18 height 18
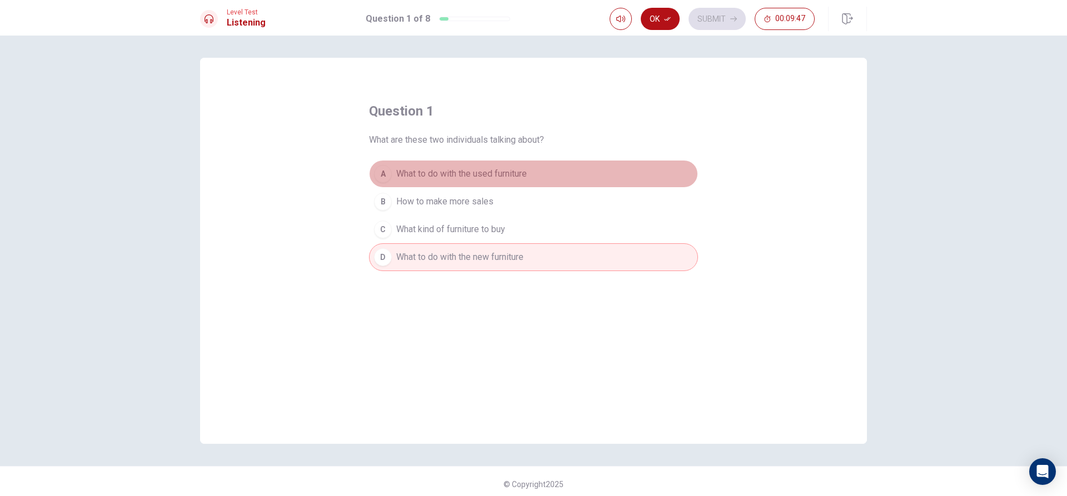
click at [381, 175] on div "A" at bounding box center [383, 174] width 18 height 18
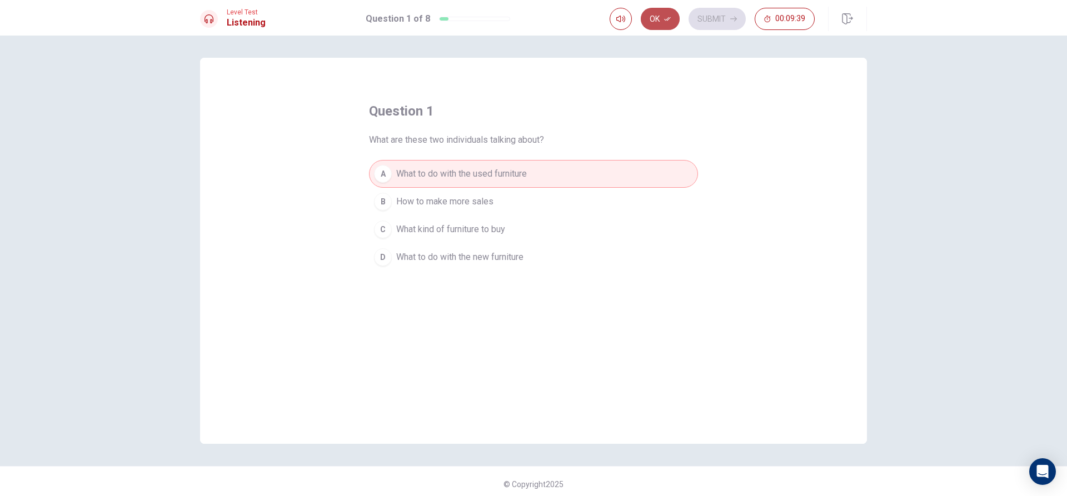
click at [658, 25] on button "Ok" at bounding box center [660, 19] width 39 height 22
click at [731, 20] on icon "button" at bounding box center [734, 19] width 7 height 7
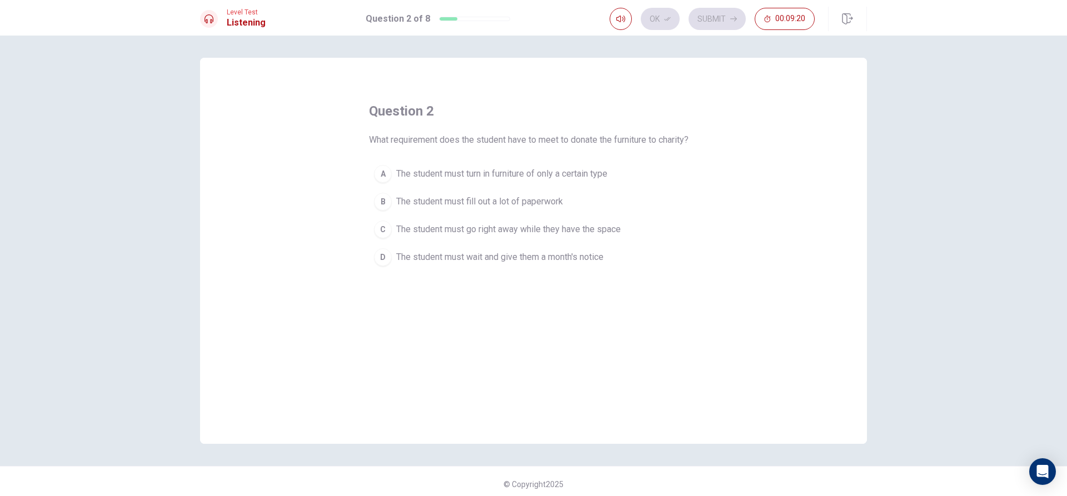
click at [379, 201] on div "B" at bounding box center [383, 202] width 18 height 18
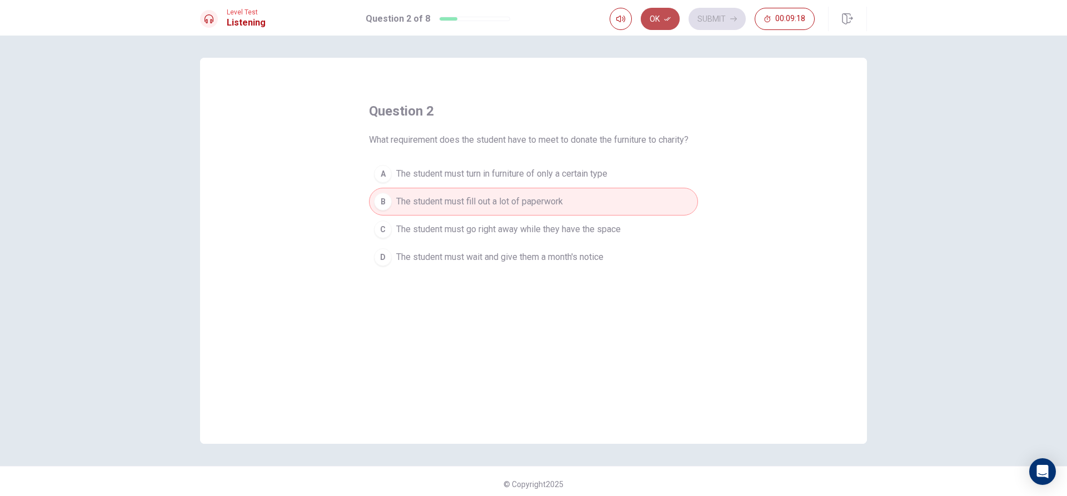
click at [655, 18] on button "Ok" at bounding box center [660, 19] width 39 height 22
click at [712, 23] on button "Submit" at bounding box center [717, 19] width 57 height 22
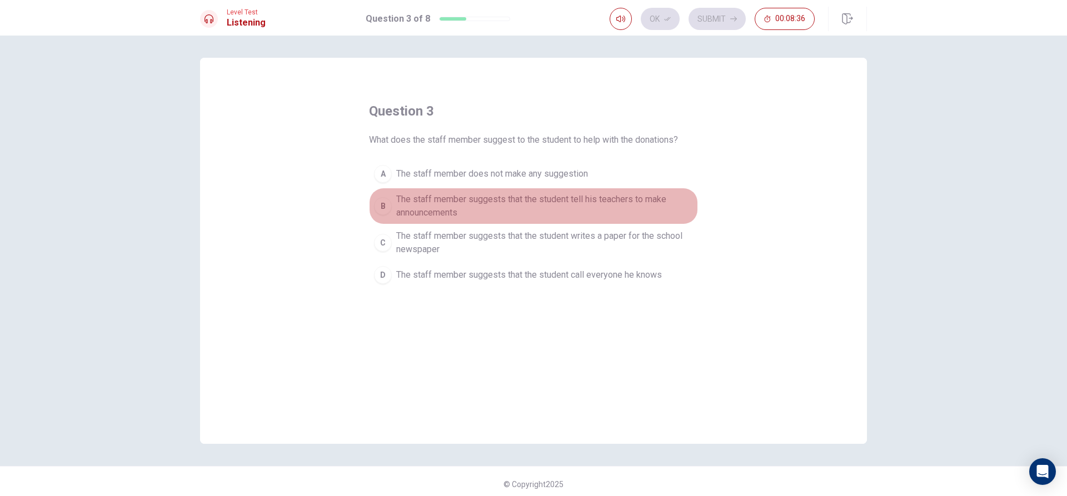
click at [384, 205] on div "B" at bounding box center [383, 206] width 18 height 18
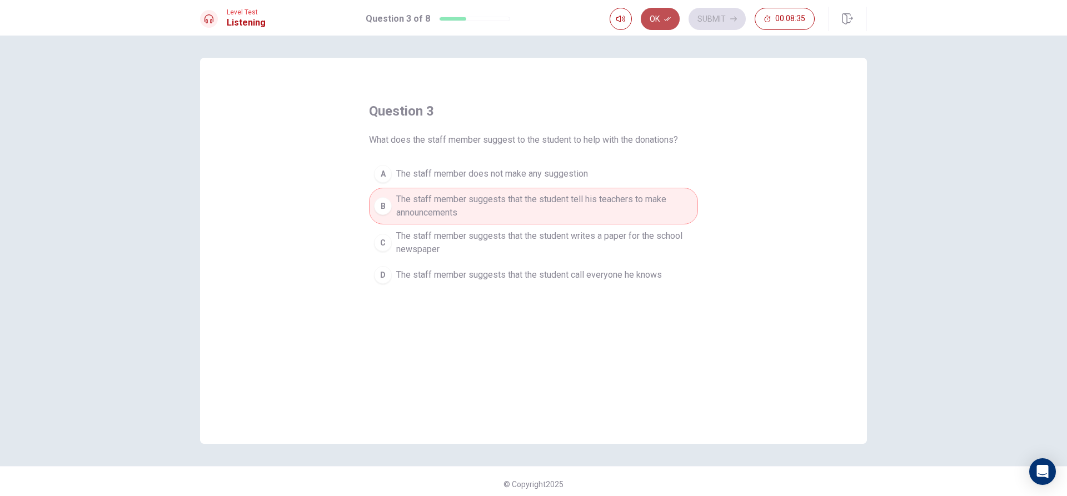
click at [665, 23] on button "Ok" at bounding box center [660, 19] width 39 height 22
drag, startPoint x: 712, startPoint y: 14, endPoint x: 709, endPoint y: 22, distance: 7.7
click at [712, 18] on button "Submit" at bounding box center [717, 19] width 57 height 22
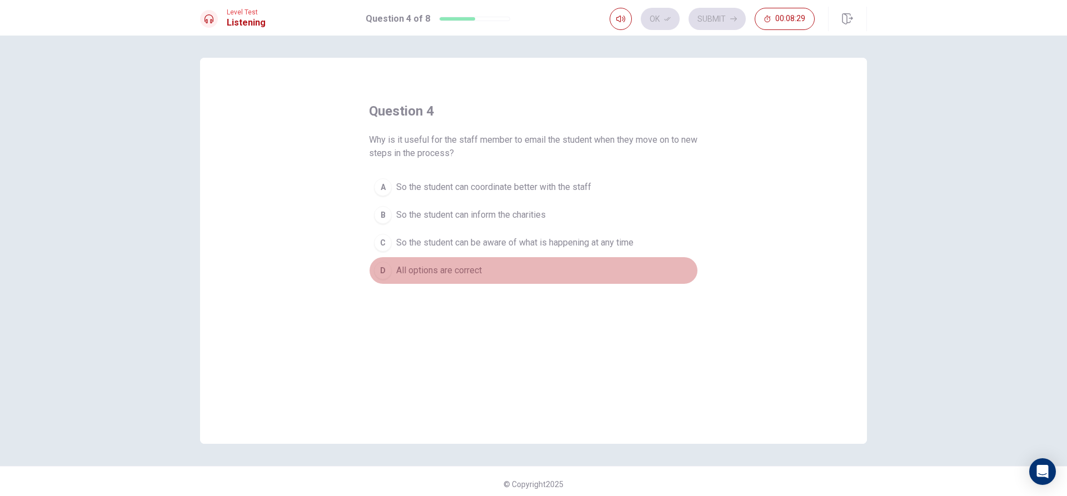
click at [381, 264] on div "D" at bounding box center [383, 271] width 18 height 18
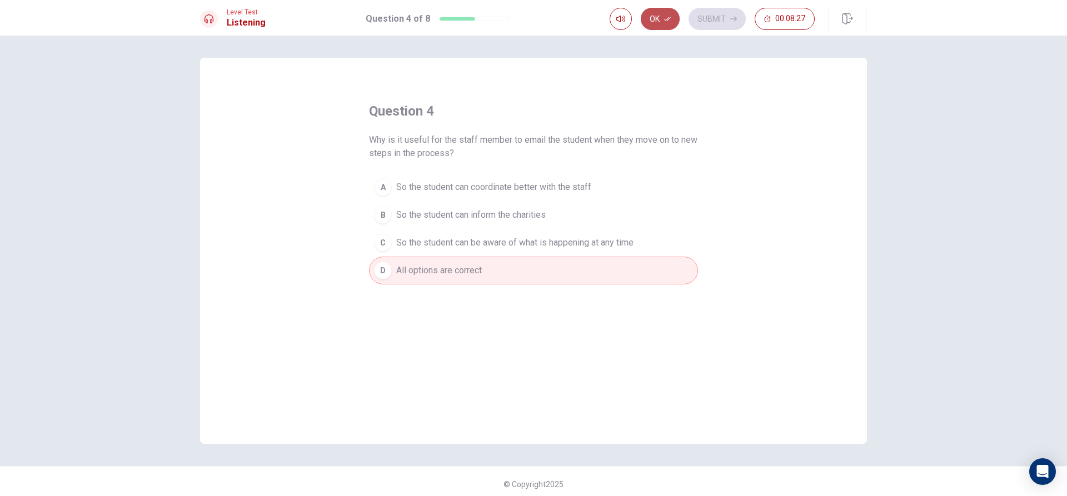
click at [650, 21] on button "Ok" at bounding box center [660, 19] width 39 height 22
click at [710, 18] on button "Submit" at bounding box center [717, 19] width 57 height 22
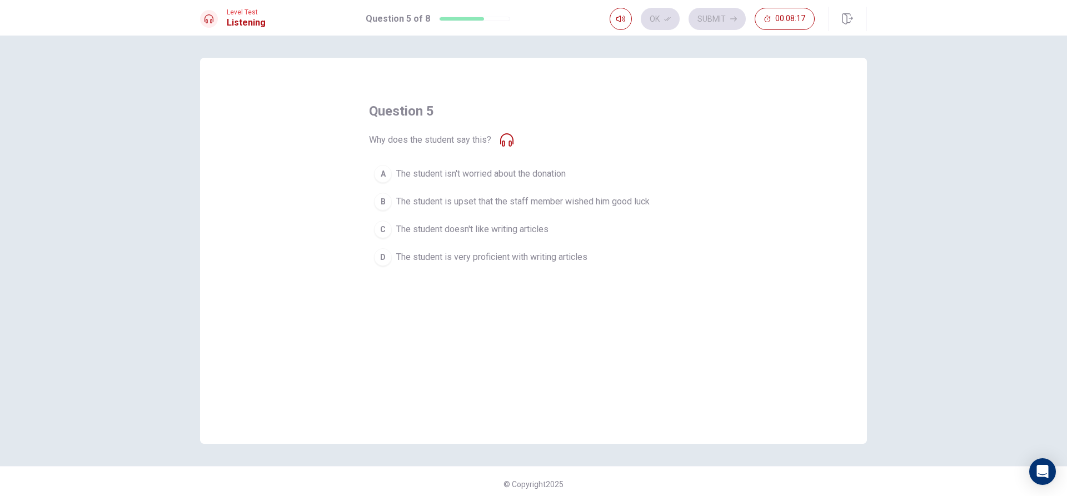
click at [384, 197] on div "B" at bounding box center [383, 202] width 18 height 18
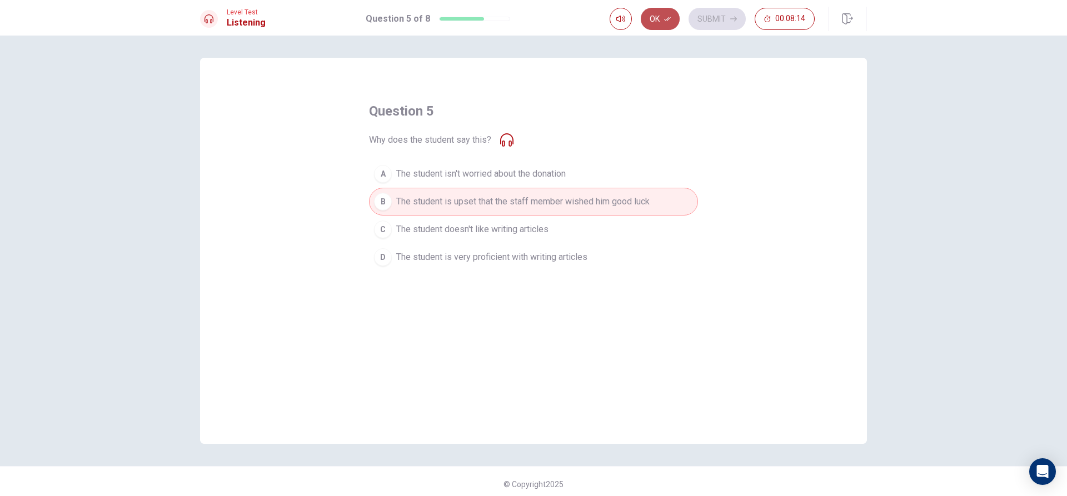
click at [652, 12] on button "Ok" at bounding box center [660, 19] width 39 height 22
click at [701, 14] on button "Submit" at bounding box center [717, 19] width 57 height 22
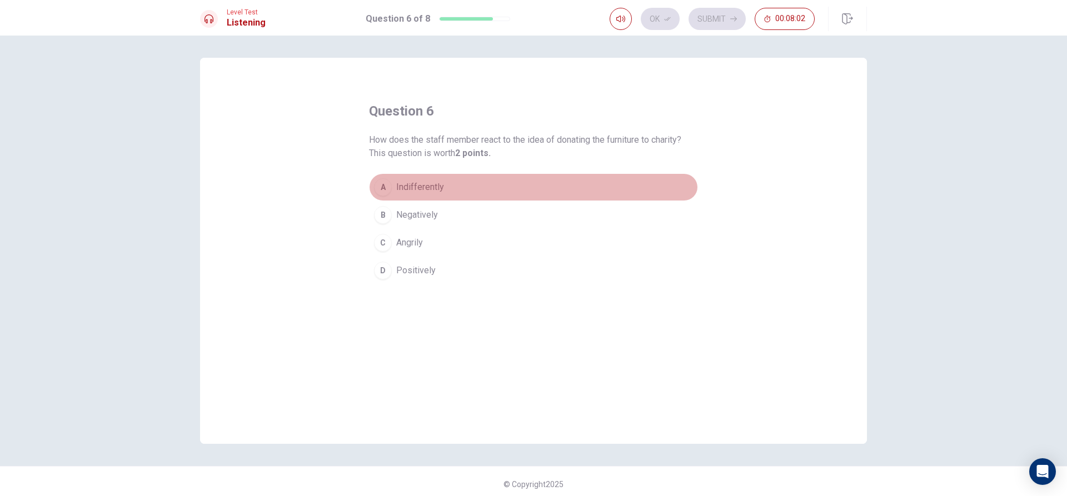
click at [383, 190] on div "A" at bounding box center [383, 187] width 18 height 18
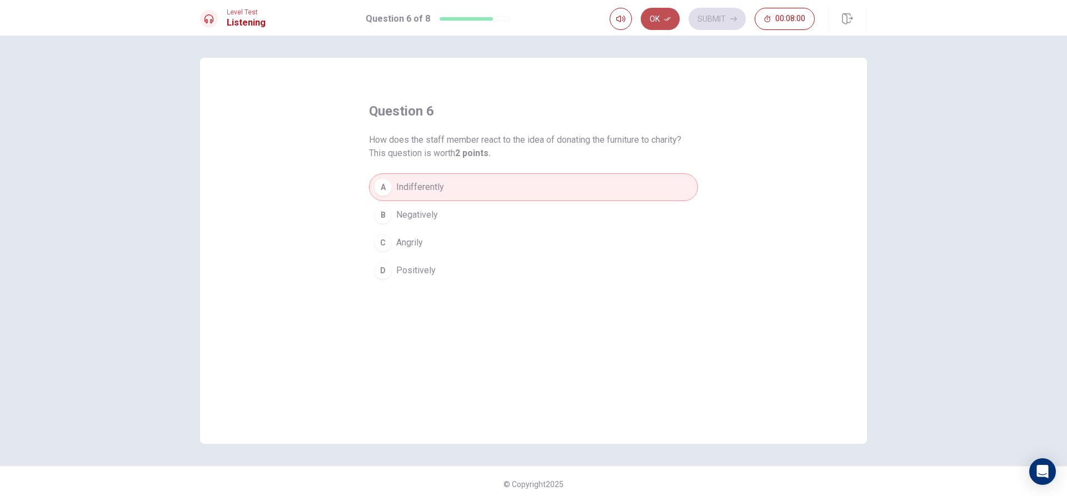
click at [654, 18] on button "Ok" at bounding box center [660, 19] width 39 height 22
click at [698, 20] on button "Submit" at bounding box center [717, 19] width 57 height 22
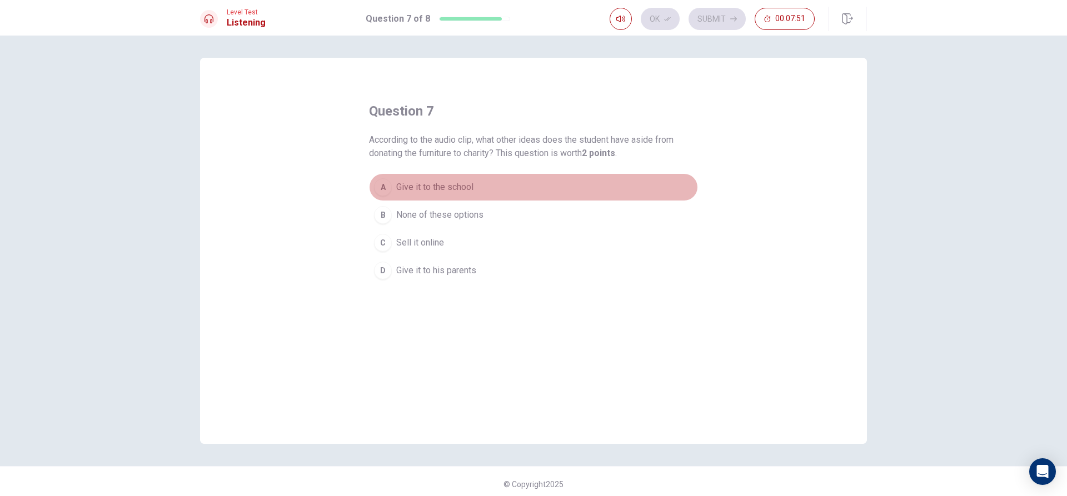
click at [381, 188] on div "A" at bounding box center [383, 187] width 18 height 18
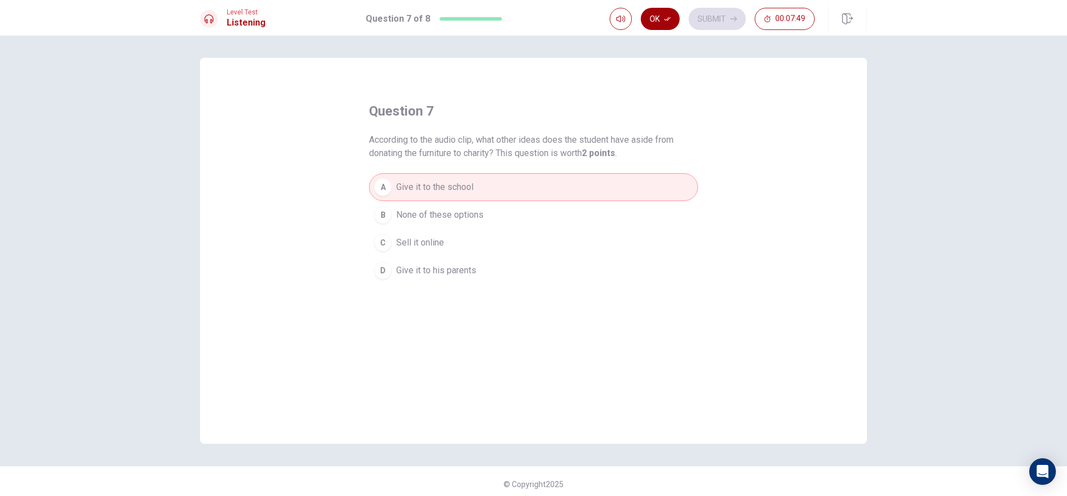
click at [665, 14] on button "Ok" at bounding box center [660, 19] width 39 height 22
click at [706, 17] on button "Submit" at bounding box center [717, 19] width 57 height 22
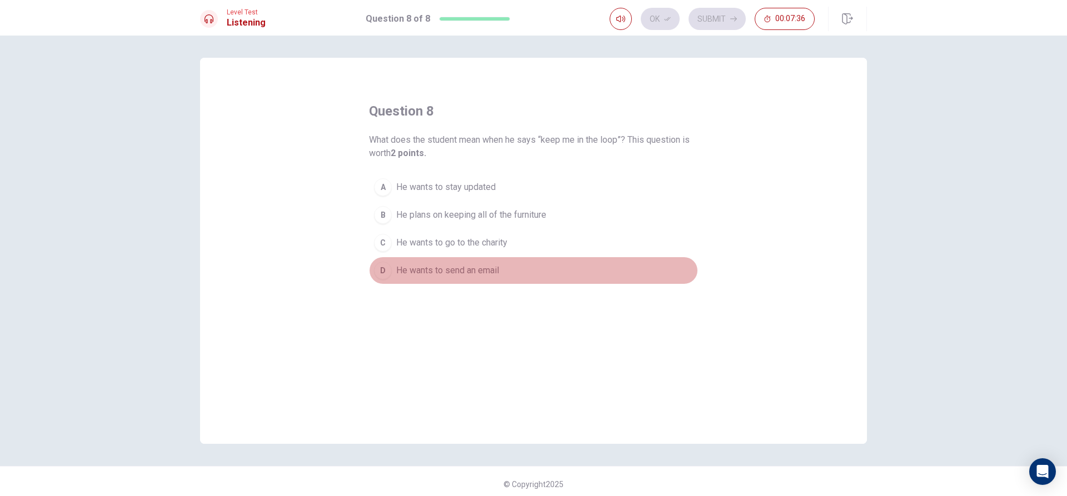
click at [380, 269] on div "D" at bounding box center [383, 271] width 18 height 18
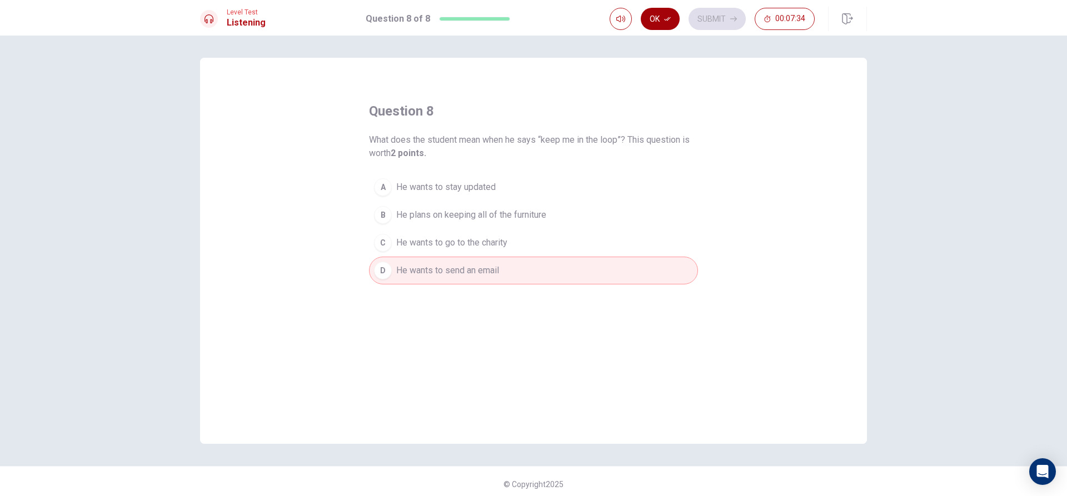
drag, startPoint x: 667, startPoint y: 21, endPoint x: 684, endPoint y: 25, distance: 17.3
click at [667, 21] on icon "button" at bounding box center [667, 19] width 7 height 7
click at [721, 26] on button "Submit" at bounding box center [717, 19] width 57 height 22
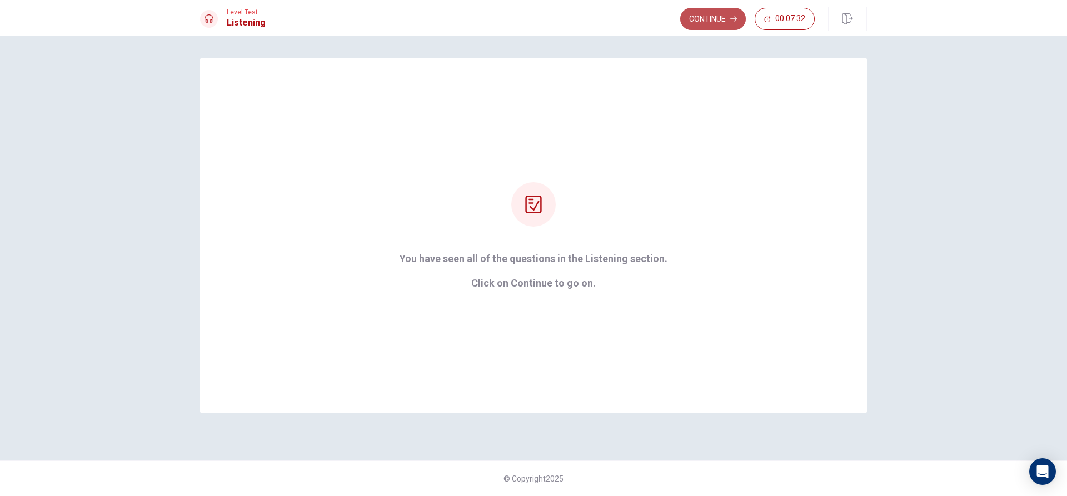
click at [686, 12] on button "Continue" at bounding box center [714, 19] width 66 height 22
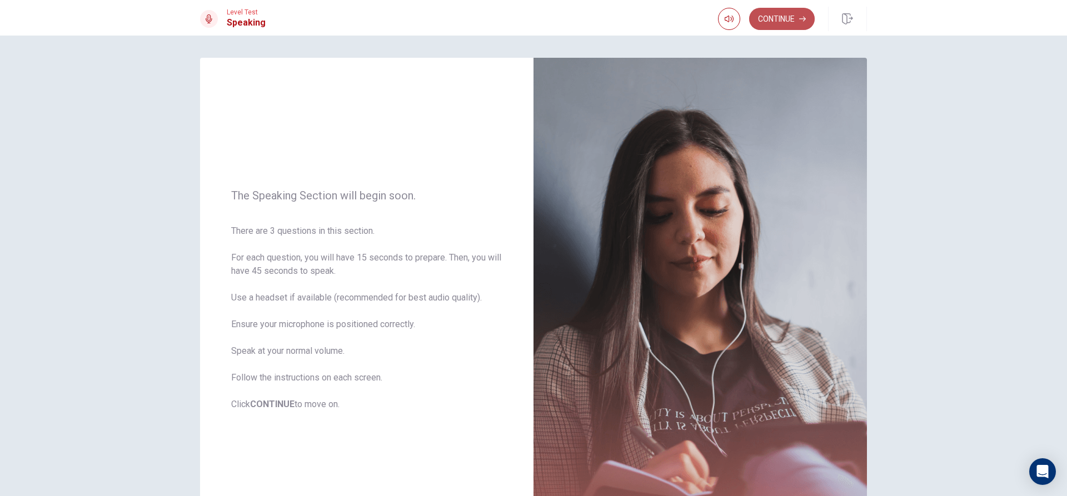
click at [758, 21] on button "Continue" at bounding box center [782, 19] width 66 height 22
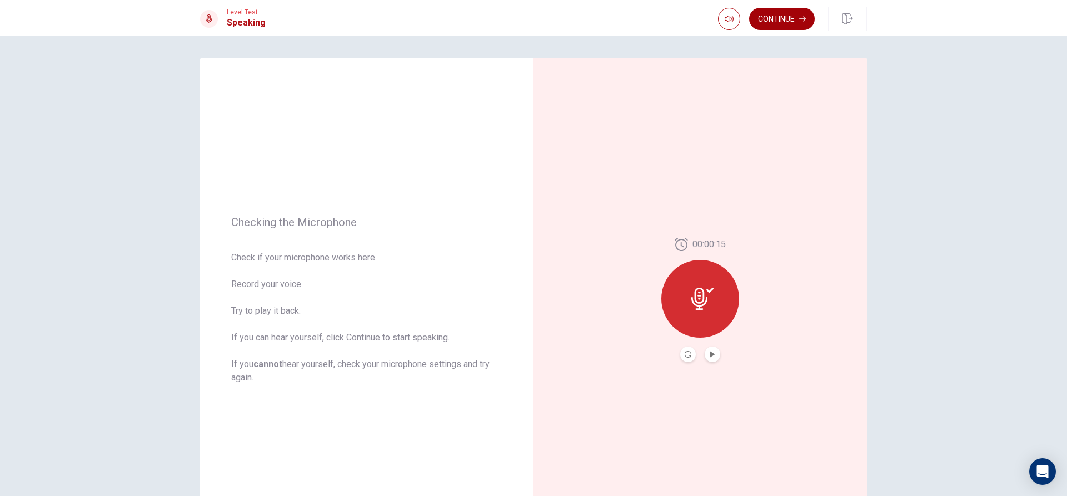
click at [781, 22] on button "Continue" at bounding box center [782, 19] width 66 height 22
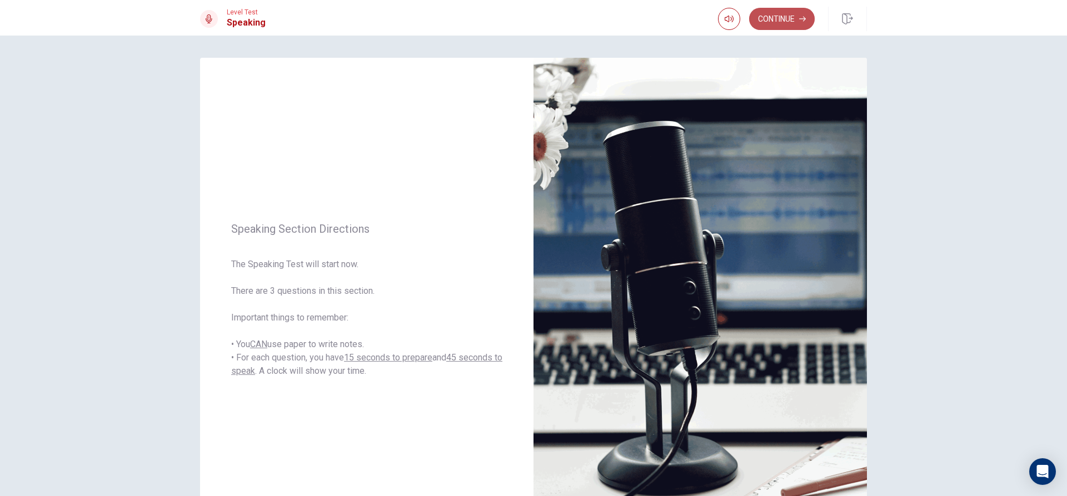
click at [776, 14] on button "Continue" at bounding box center [782, 19] width 66 height 22
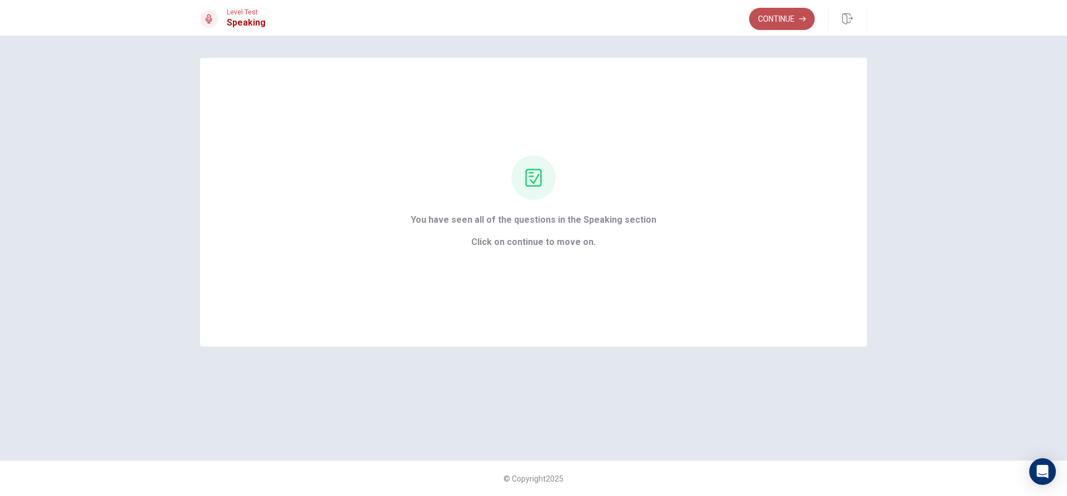
click at [799, 21] on button "Continue" at bounding box center [782, 19] width 66 height 22
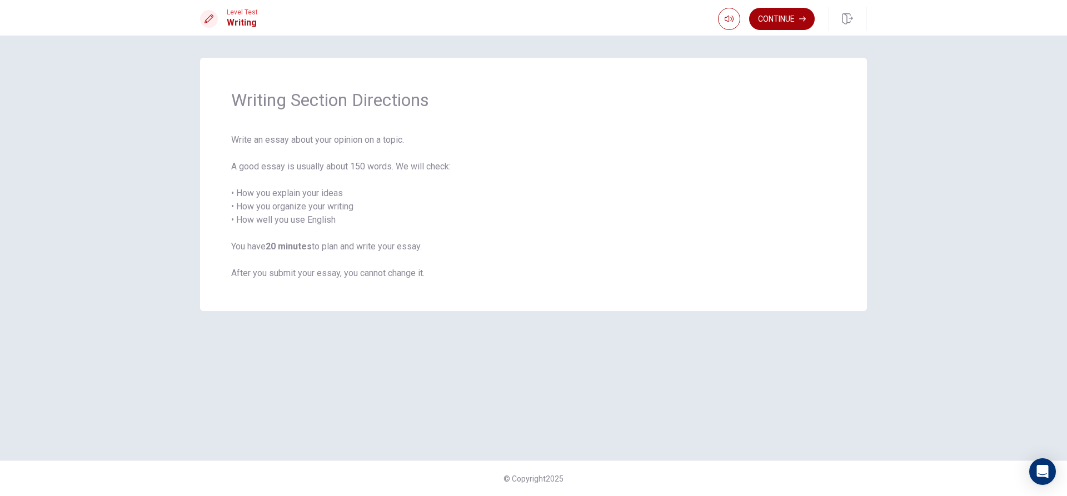
click at [778, 18] on button "Continue" at bounding box center [782, 19] width 66 height 22
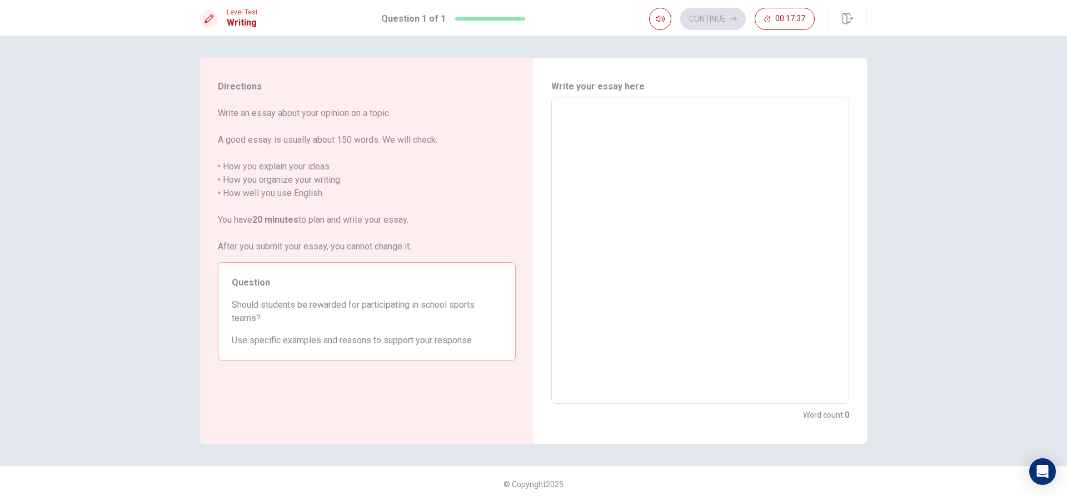
click at [640, 126] on textarea at bounding box center [700, 250] width 282 height 289
type textarea "i"
type textarea "x"
type textarea "i"
type textarea "x"
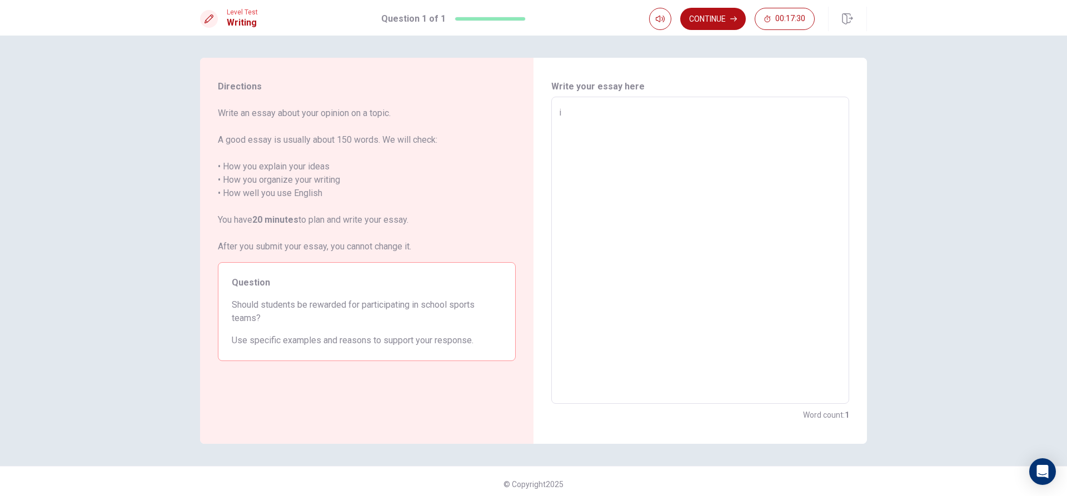
type textarea "i b"
type textarea "x"
type textarea "i be"
type textarea "x"
type textarea "i bel"
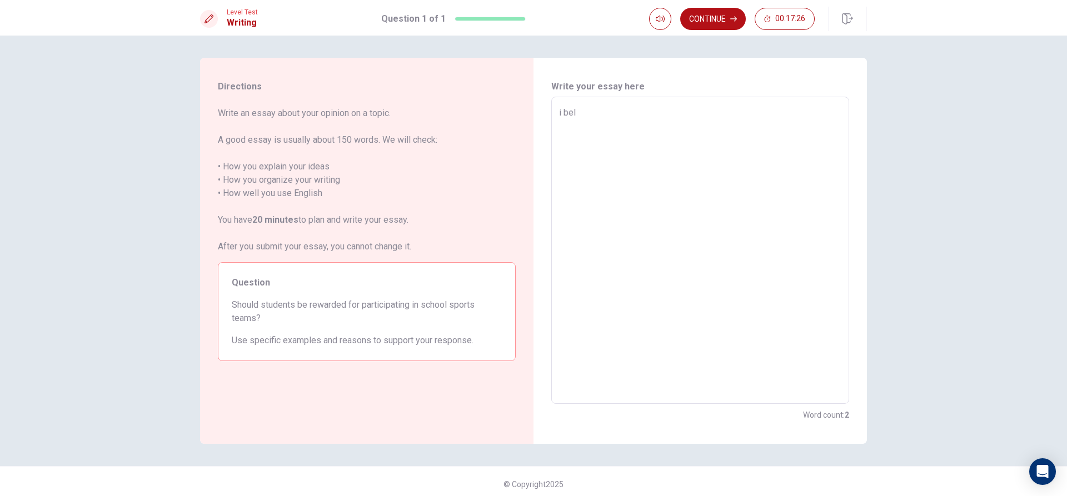
type textarea "x"
type textarea "i beli"
type textarea "x"
type textarea "i beliv"
type textarea "x"
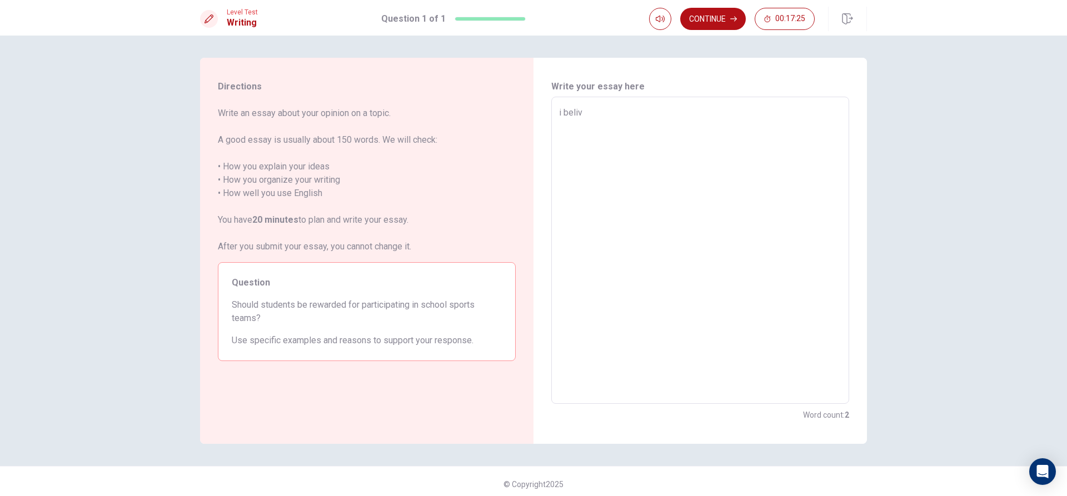
type textarea "i belive"
type textarea "x"
type textarea "i belives"
type textarea "x"
type textarea "i belivest"
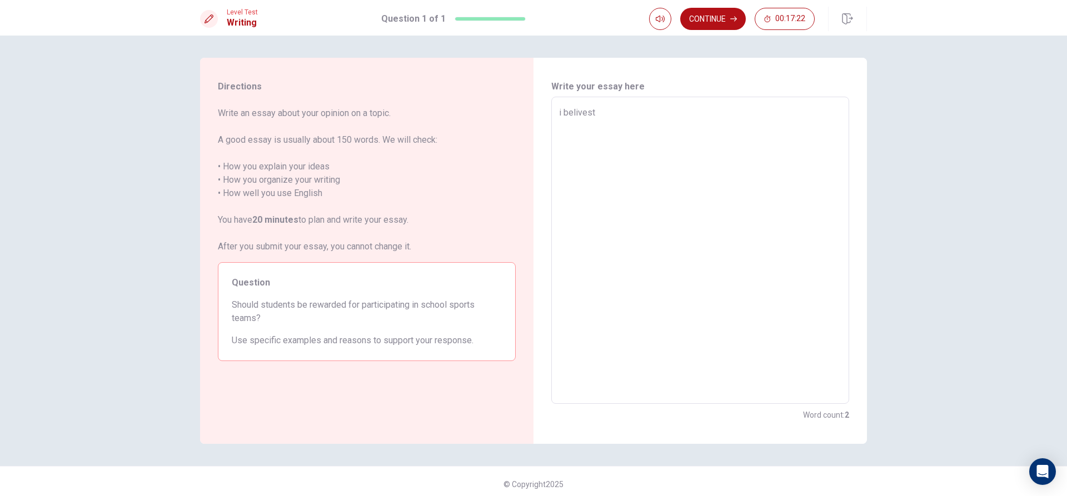
type textarea "x"
type textarea "i belivestu"
type textarea "x"
type textarea "i belivestud"
type textarea "x"
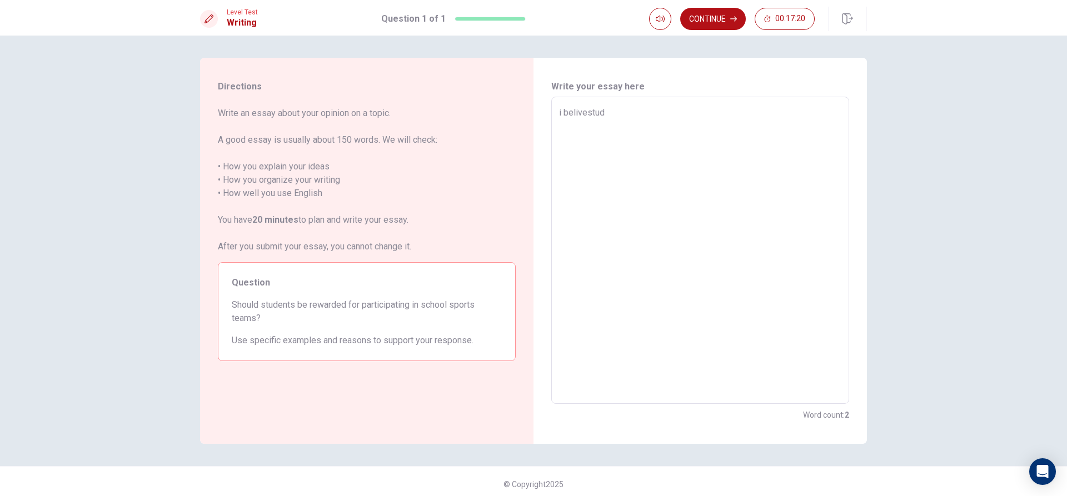
type textarea "i belivestude"
type textarea "x"
type textarea "i belivestuden"
type textarea "x"
type textarea "i belivestudenr"
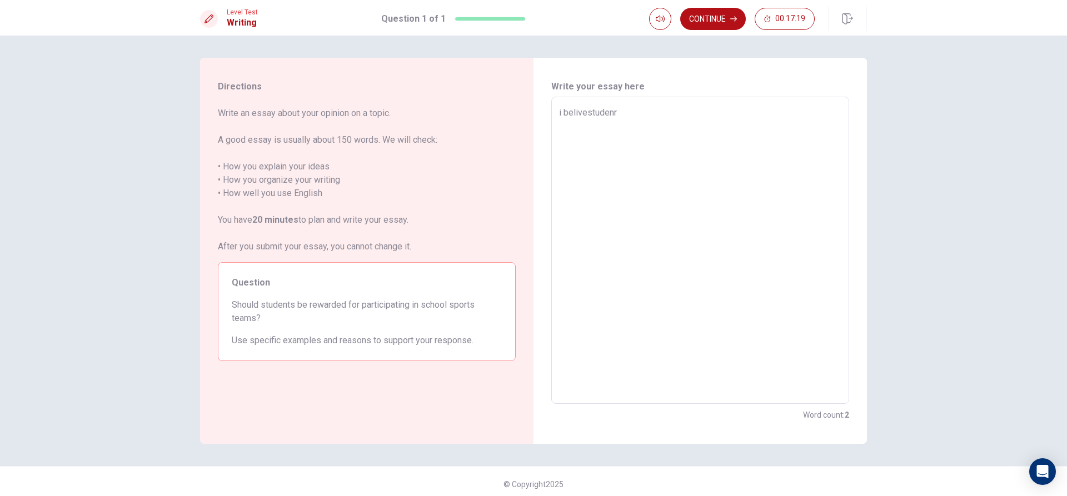
type textarea "x"
type textarea "i belivestuden"
type textarea "x"
type textarea "i belivestudent"
type textarea "x"
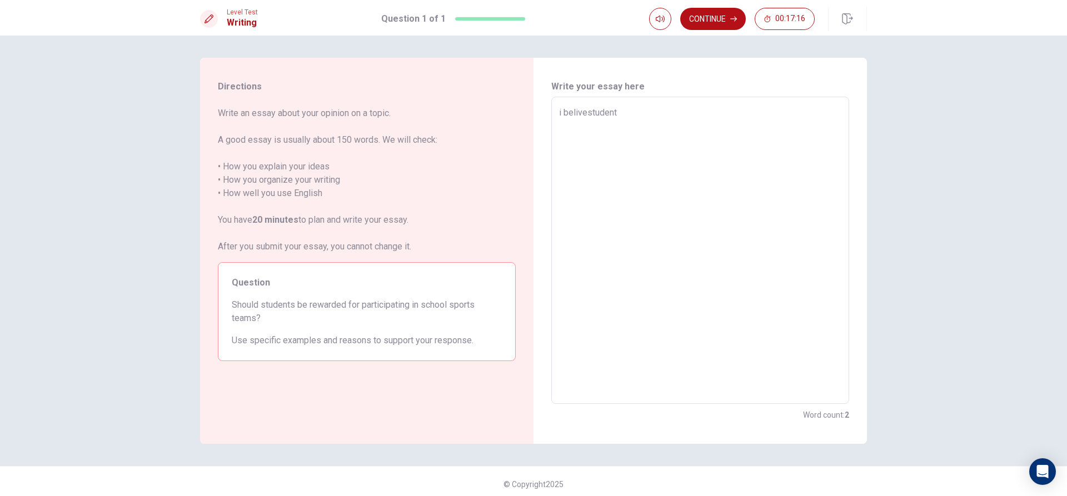
type textarea "i belivestuden"
type textarea "x"
type textarea "i belivestude"
type textarea "x"
type textarea "i belivestud"
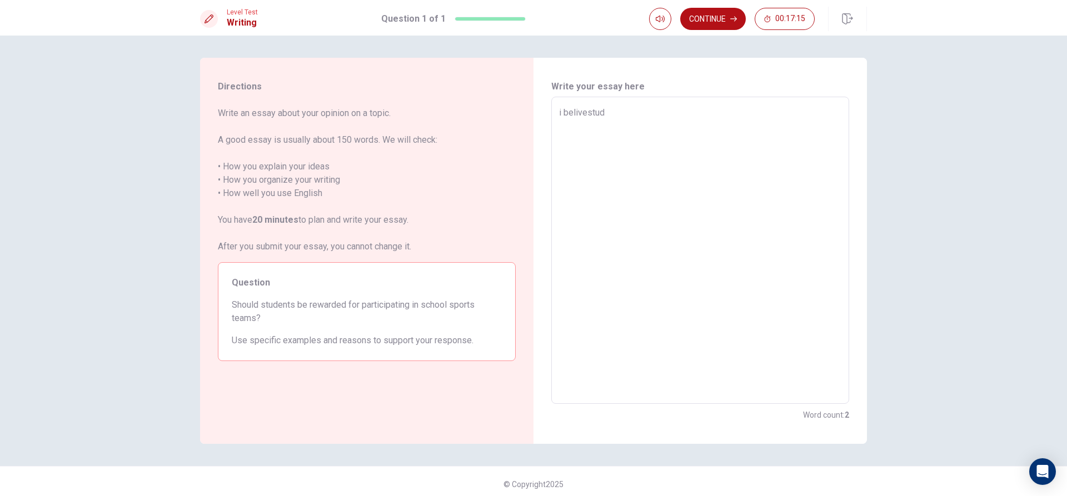
type textarea "x"
type textarea "i belivestu"
type textarea "x"
type textarea "i belivest"
type textarea "x"
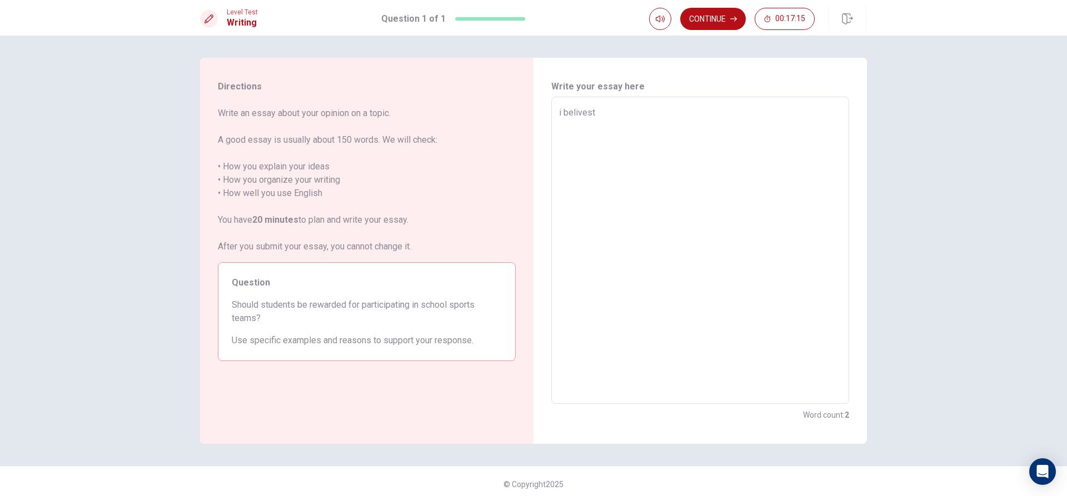
type textarea "i belives"
type textarea "x"
type textarea "i belive"
type textarea "x"
type textarea "i belive"
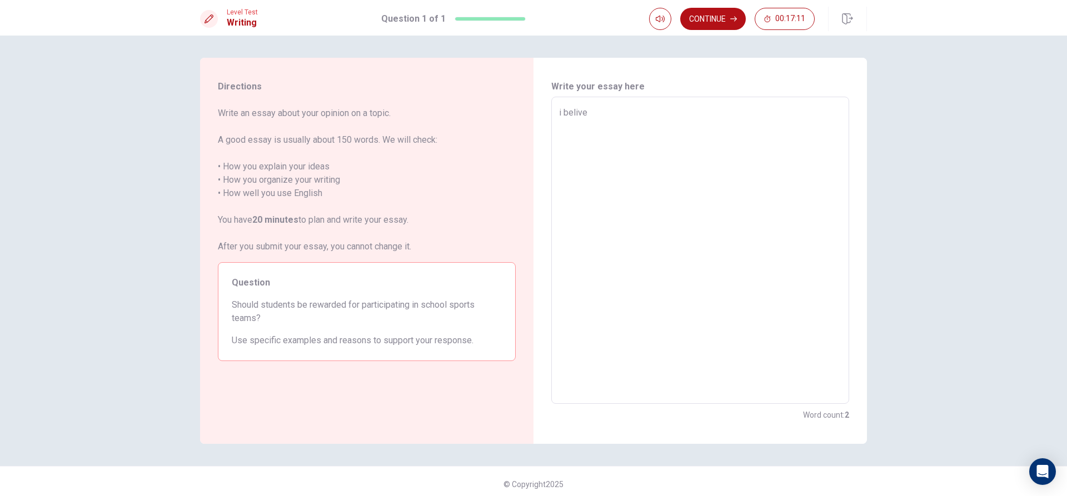
type textarea "x"
type textarea "i belive s"
type textarea "x"
type textarea "i belive st"
type textarea "x"
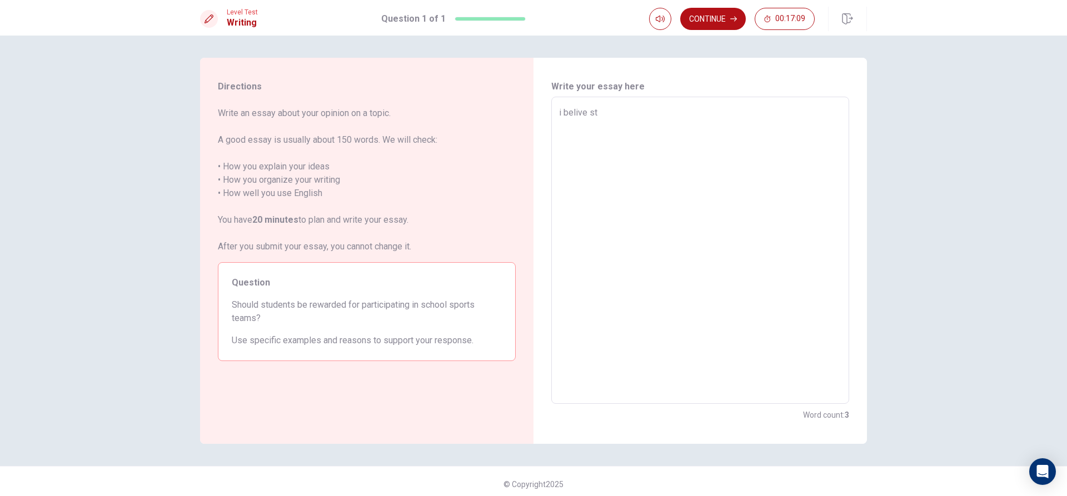
type textarea "i belive stu"
type textarea "x"
type textarea "i belive stud"
type textarea "x"
type textarea "i belive stude"
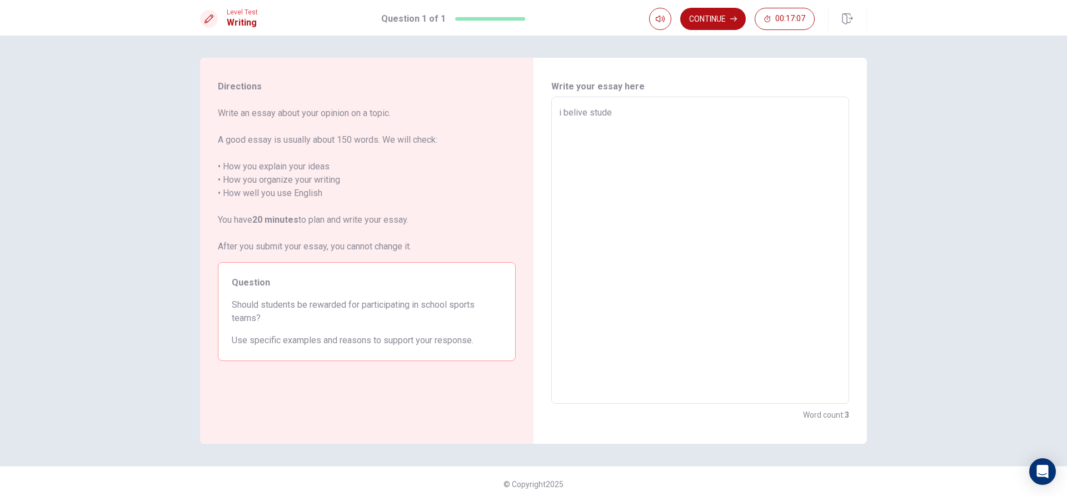
type textarea "x"
type textarea "i belive studen"
type textarea "x"
type textarea "i belive student"
type textarea "x"
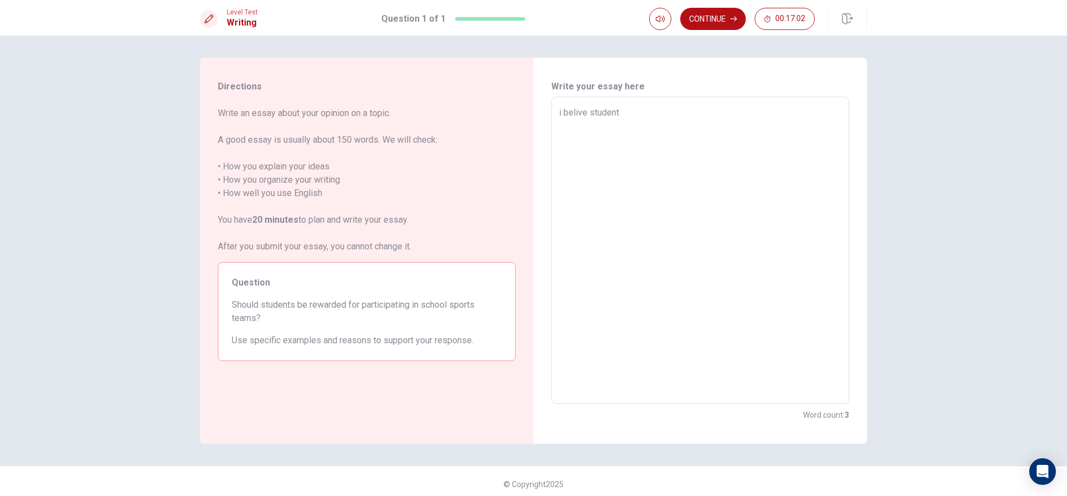
type textarea "i belive student"
type textarea "x"
type textarea "i belive student s"
type textarea "x"
type textarea "i belive student sh"
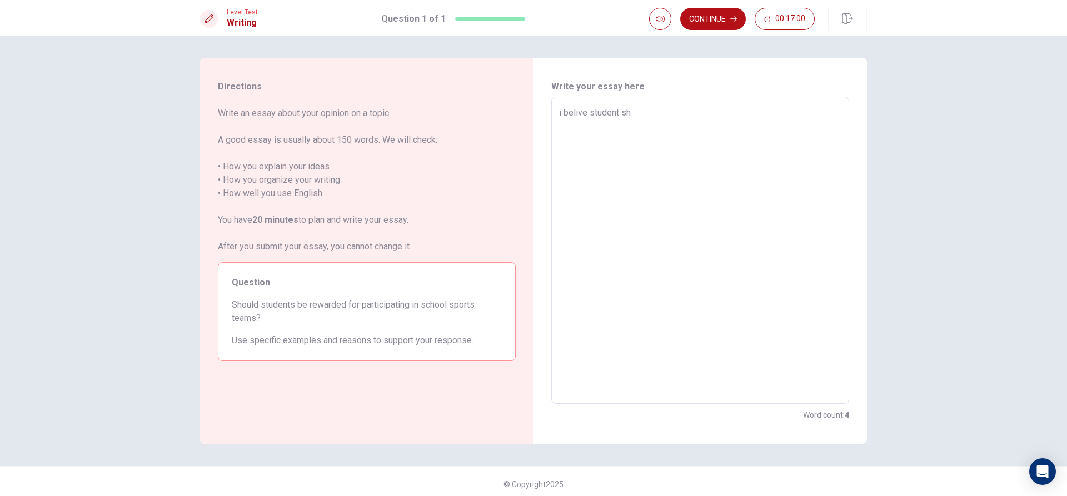
type textarea "x"
type textarea "i belive student sho"
type textarea "x"
type textarea "i belive student shou"
type textarea "x"
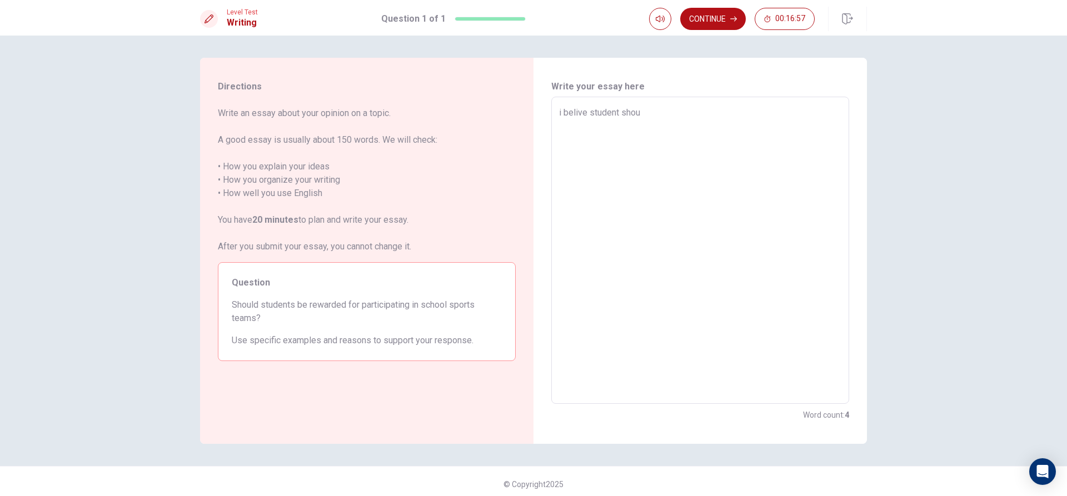
type textarea "i belive student shoud"
type textarea "x"
type textarea "i belive student shou"
type textarea "x"
type textarea "i belive student shoul"
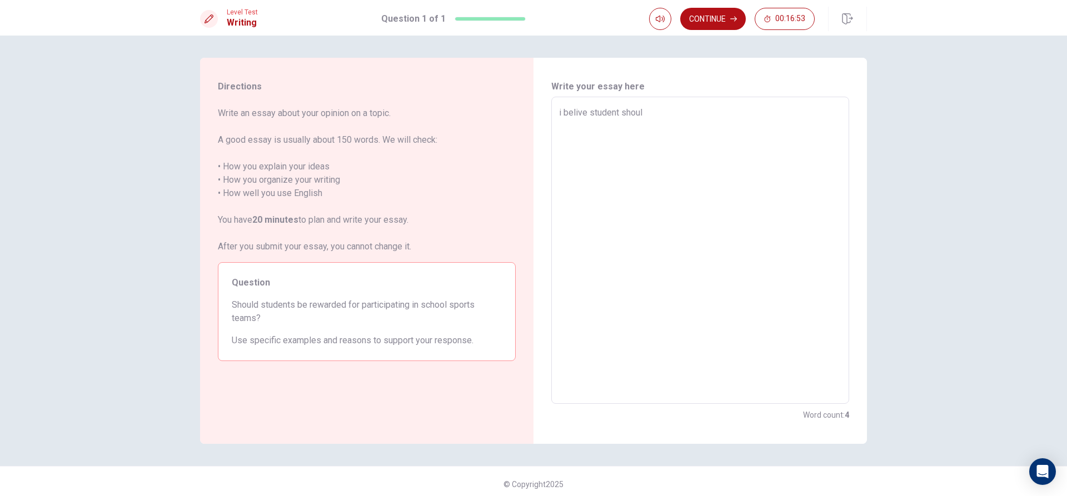
type textarea "x"
type textarea "i belive student should"
type textarea "x"
type textarea "i belive student should"
type textarea "x"
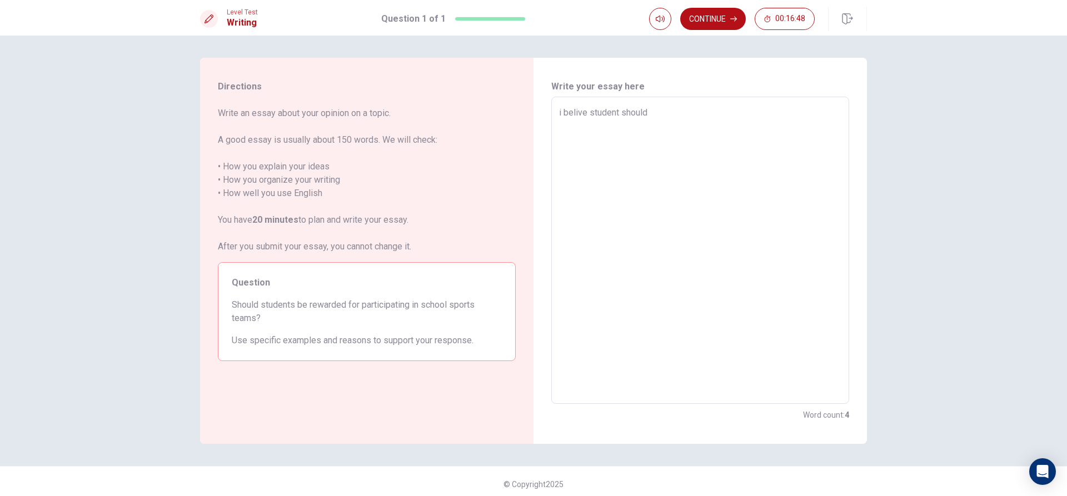
type textarea "i belive student should e"
type textarea "x"
type textarea "bi belive student should e"
type textarea "x"
type textarea "bei belive student should e"
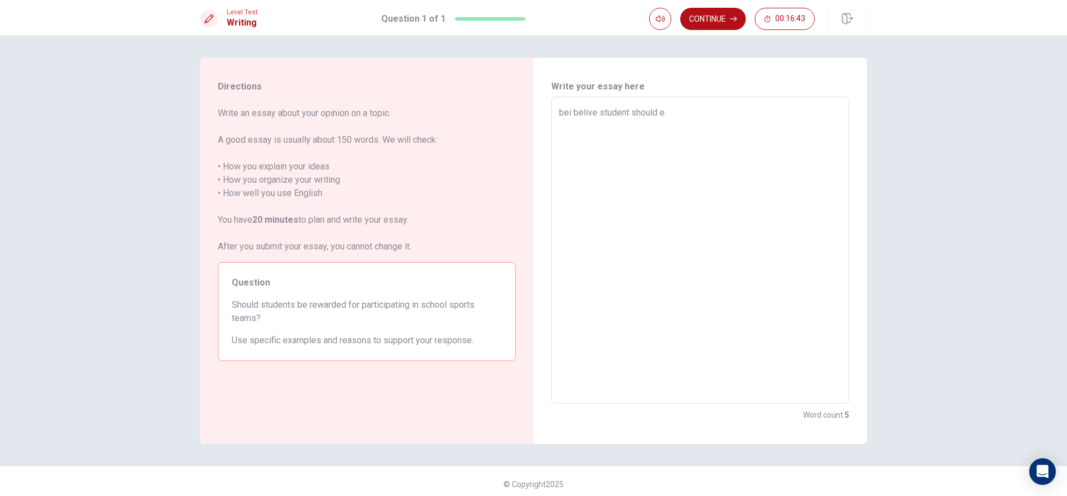
type textarea "x"
type textarea "be i belive student should e"
type textarea "x"
type textarea "bei belive student should e"
type textarea "x"
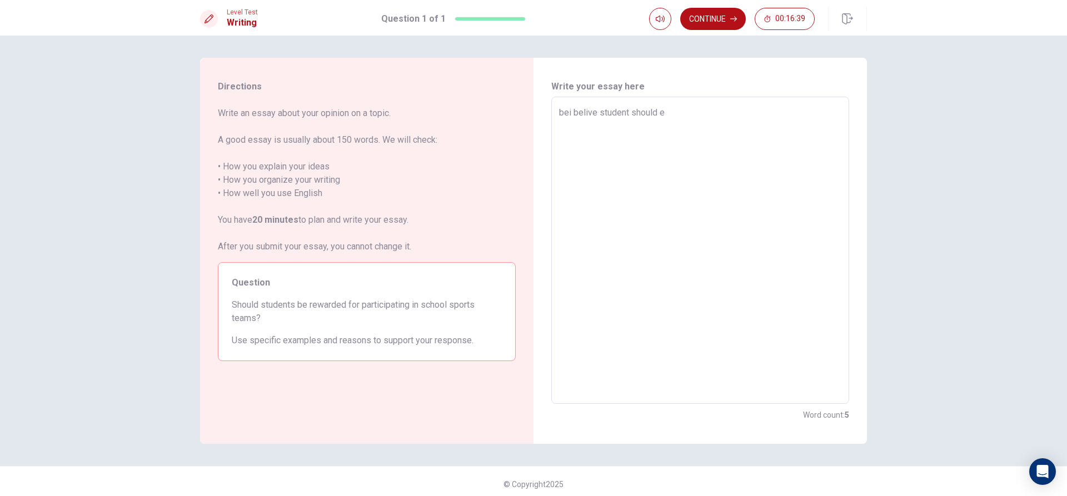
type textarea "bi belive student should e"
type textarea "x"
type textarea "i belive student should e"
type textarea "x"
click at [667, 116] on textarea "i belive student should e" at bounding box center [700, 250] width 282 height 289
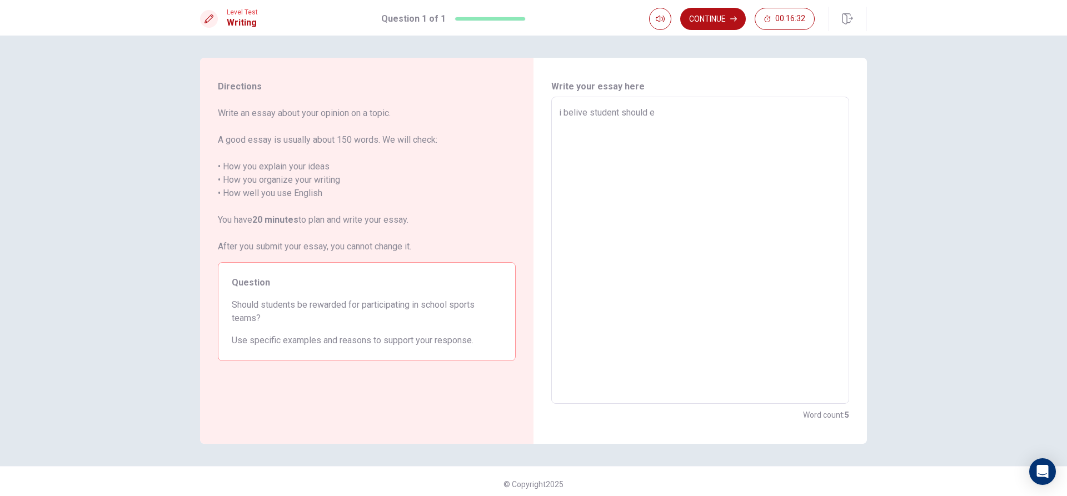
type textarea "i belive student should"
type textarea "x"
type textarea "i belive student should"
type textarea "x"
type textarea "i belive student should b"
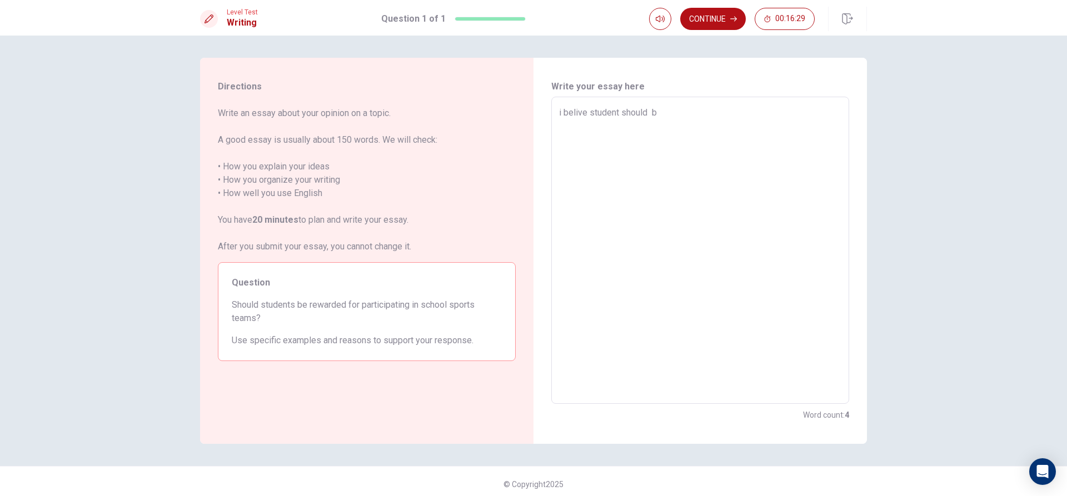
type textarea "x"
type textarea "i belive student should be"
type textarea "x"
type textarea "i belive student should be"
type textarea "x"
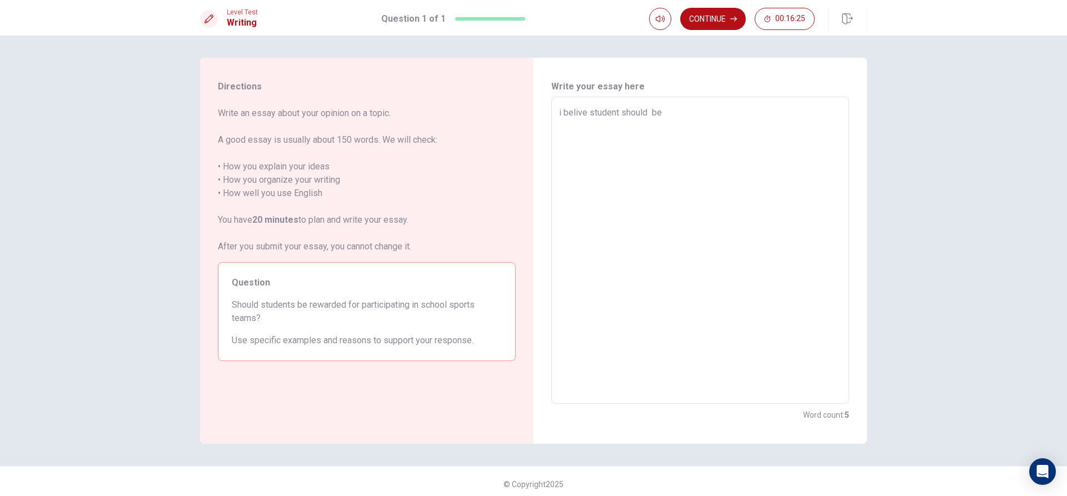
type textarea "i belive student should be r"
type textarea "x"
type textarea "i belive student should be re"
type textarea "x"
type textarea "i belive student should be rew"
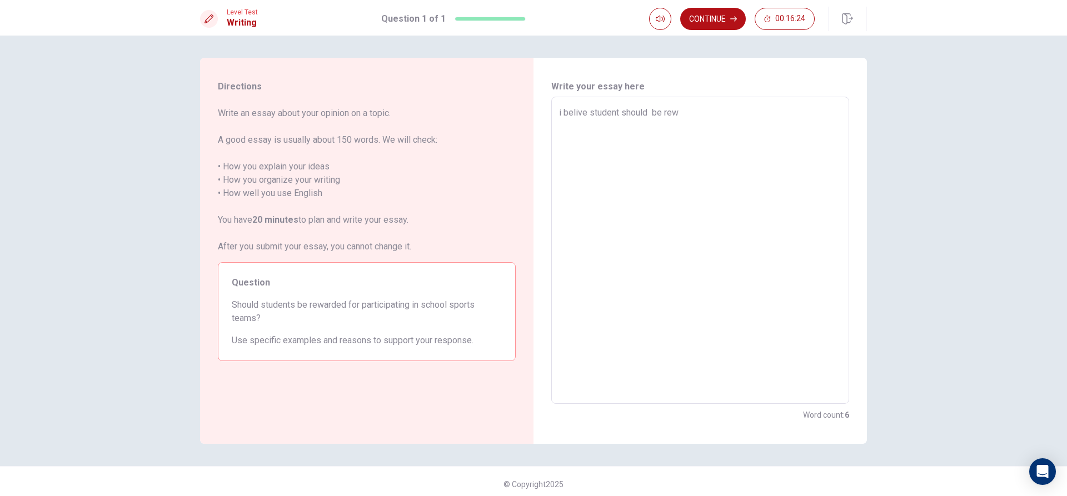
type textarea "x"
type textarea "i belive student should be rewa"
type textarea "x"
type textarea "i belive student should be rewar"
type textarea "x"
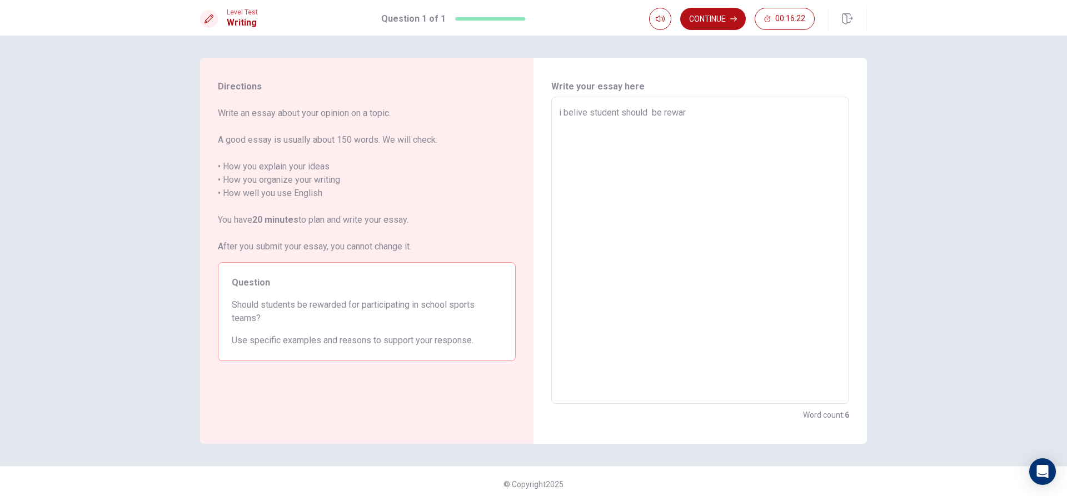
type textarea "i belive student should be reward"
type textarea "x"
type textarea "i belive student should be reward"
type textarea "x"
type textarea "i belive student should be reward f"
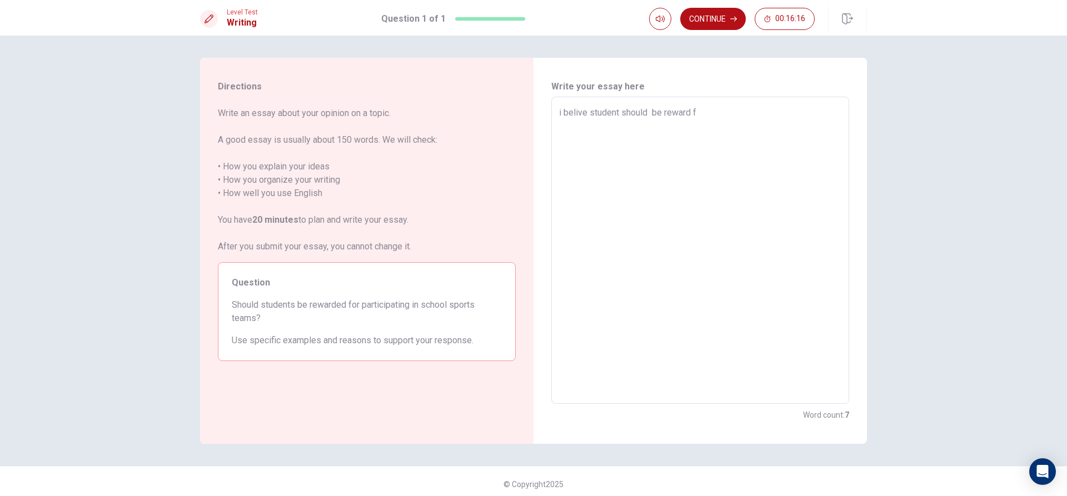
type textarea "x"
type textarea "i belive student should be reward fo"
type textarea "x"
type textarea "i belive student should be reward for"
type textarea "x"
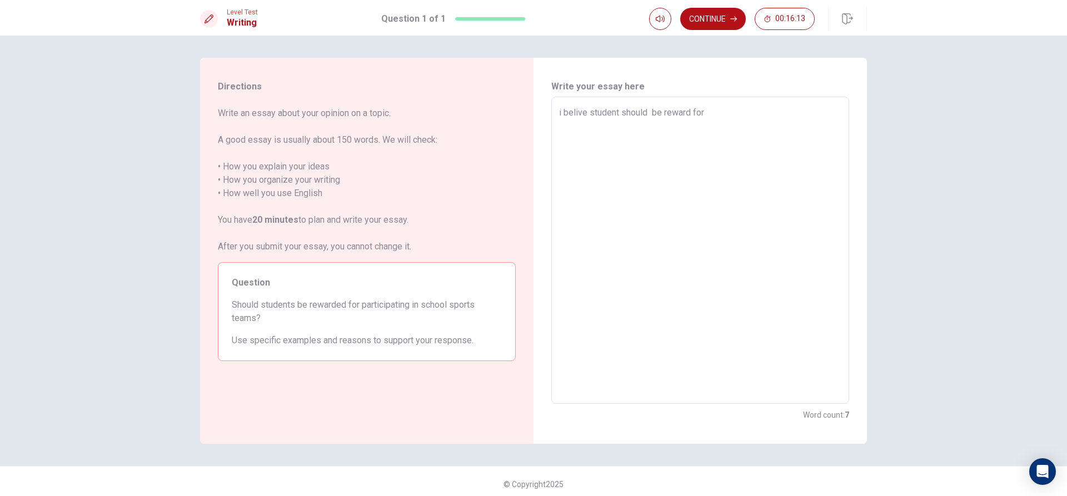
type textarea "i belive student should be reward for"
type textarea "x"
type textarea "i belive student should be reward for p"
type textarea "x"
type textarea "i belive student should be reward for pa"
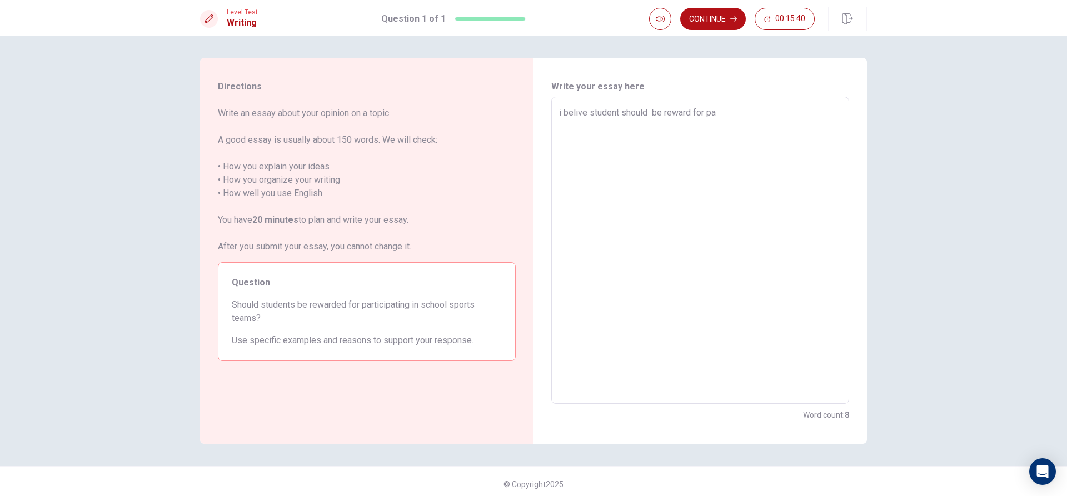
type textarea "x"
type textarea "i belive student should be reward for par"
type textarea "x"
type textarea "i belive student should be reward for part"
type textarea "x"
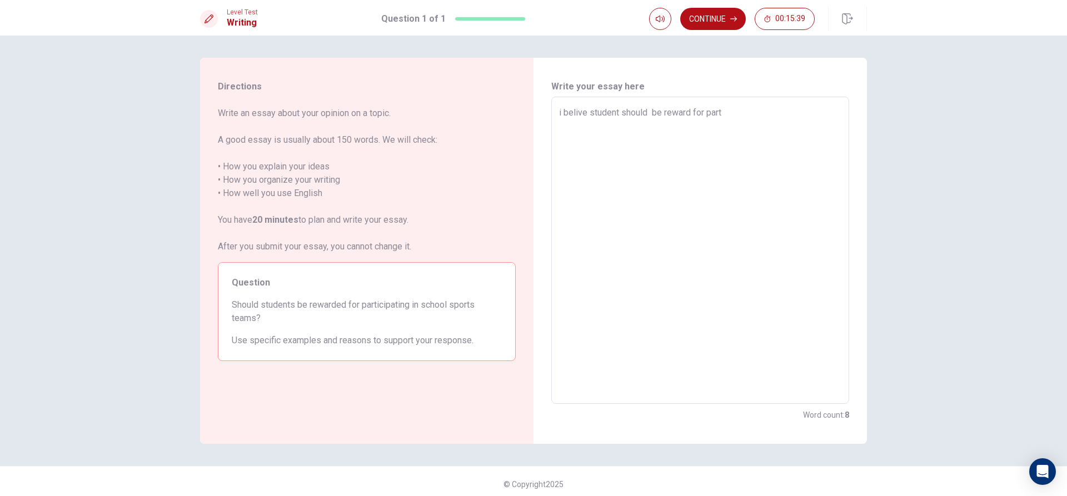
type textarea "i belive student should be reward for parti"
type textarea "x"
type textarea "i belive student should be reward for partic"
type textarea "x"
type textarea "i belive student should be reward for partici"
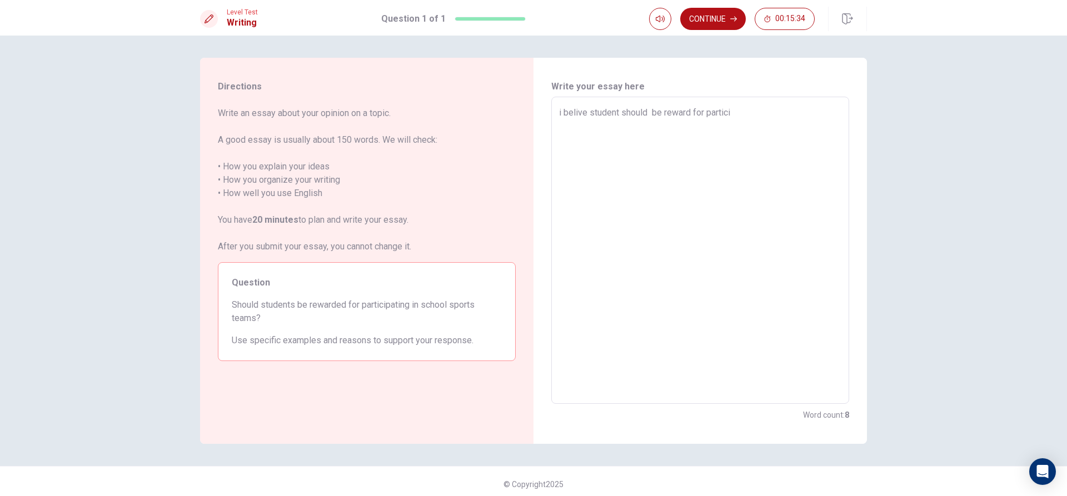
type textarea "x"
type textarea "i belive student should be reward for particip"
type textarea "x"
type textarea "i belive student should be reward for participa"
type textarea "x"
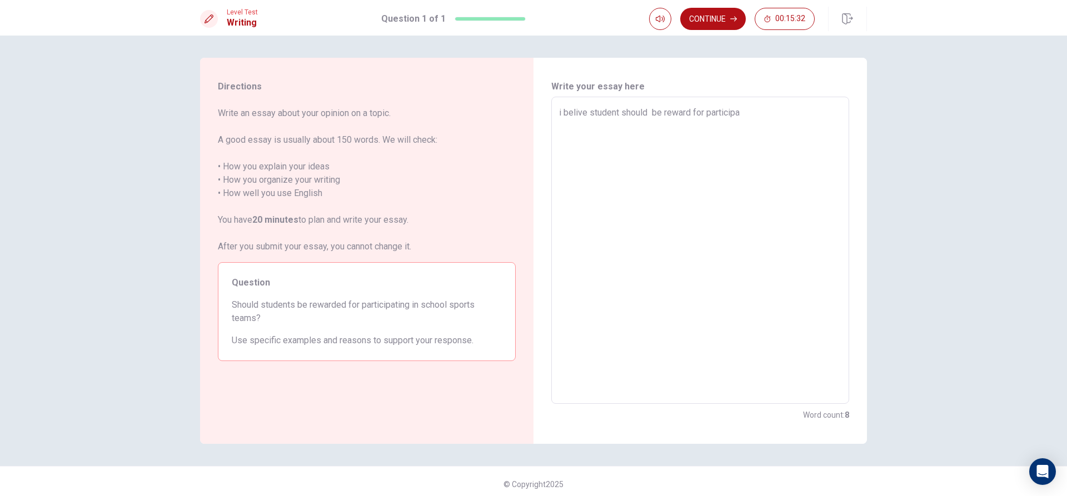
type textarea "i belive student should be reward for participat"
type textarea "x"
type textarea "i belive student should be reward for participati"
type textarea "x"
type textarea "i belive student should be reward for participatin"
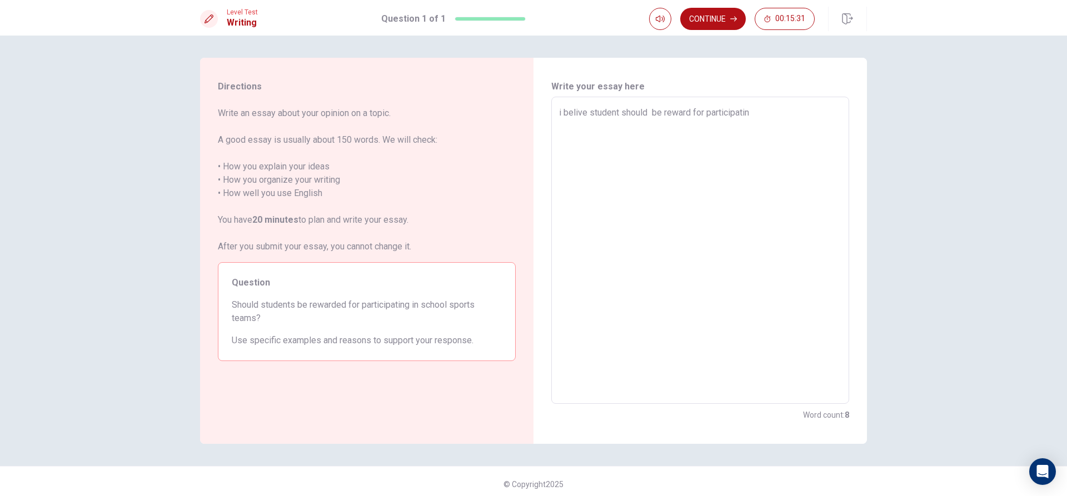
type textarea "x"
type textarea "i belive student should be reward for participating"
type textarea "x"
type textarea "i belive student should be reward for participating"
type textarea "x"
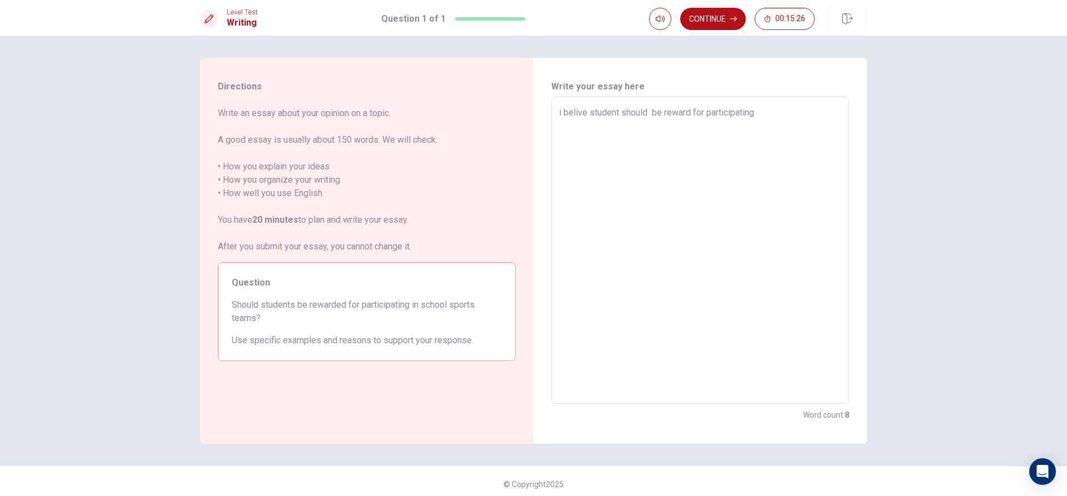
type textarea "i belive student should be reward for participating i"
type textarea "x"
type textarea "i belive student should be reward for participating in"
type textarea "x"
type textarea "i belive student should be reward for participating in"
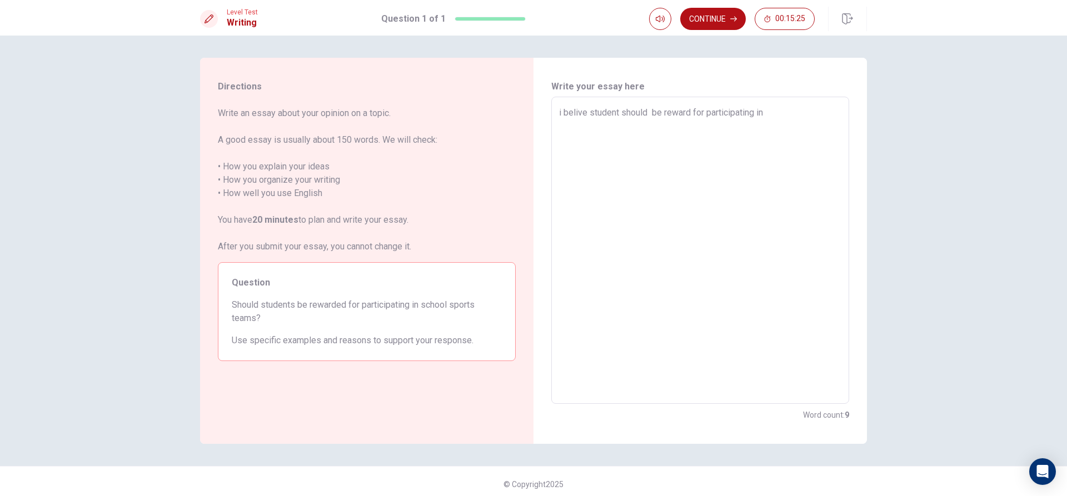
type textarea "x"
type textarea "i belive student should be reward for participating in s"
type textarea "x"
type textarea "i belive student should be reward for participating in sc"
type textarea "x"
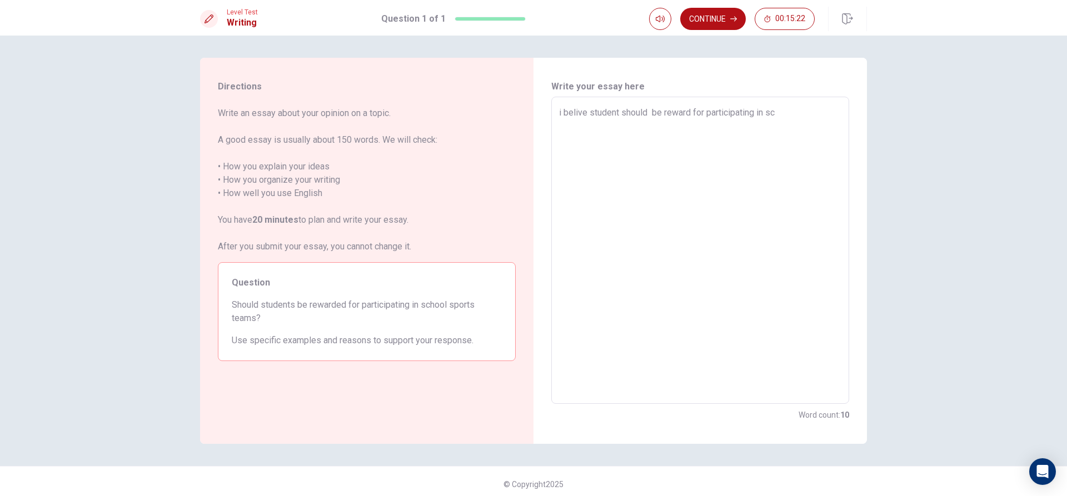
type textarea "i belive student should be reward for participating in sch"
type textarea "x"
type textarea "i belive student should be reward for participating in scho"
type textarea "x"
type textarea "i belive student should be reward for participating in schoo"
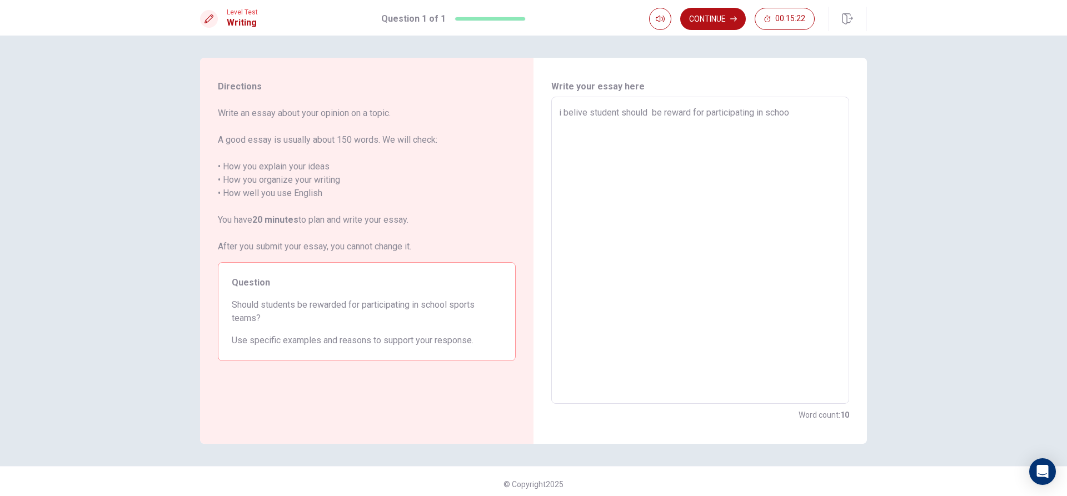
type textarea "x"
type textarea "i belive student should be reward for participating in school"
type textarea "x"
type textarea "i belive student should be reward for participating in school"
type textarea "x"
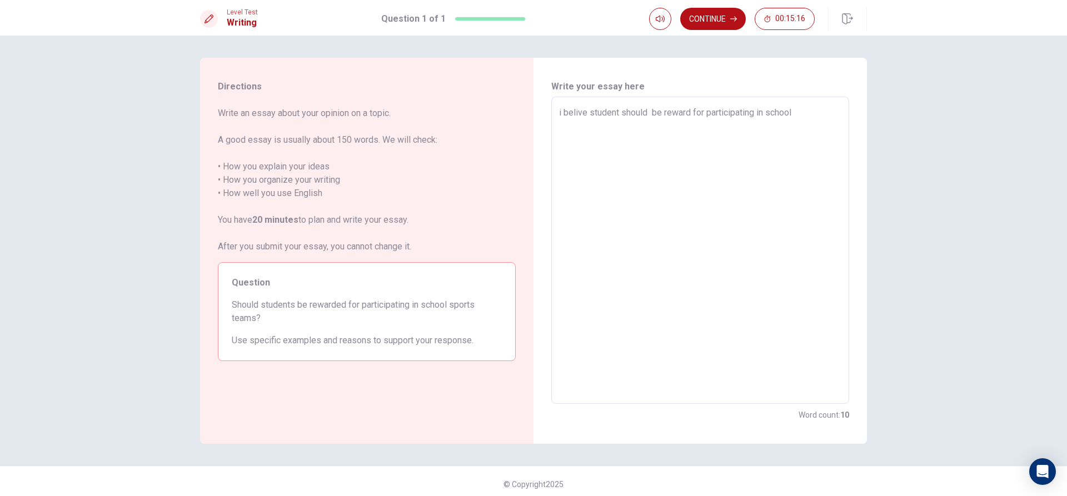
type textarea "i belive student should be reward for participating in school t"
type textarea "x"
type textarea "i belive student should be reward for participating in school te"
type textarea "x"
type textarea "i belive student should be reward for participating in school tea"
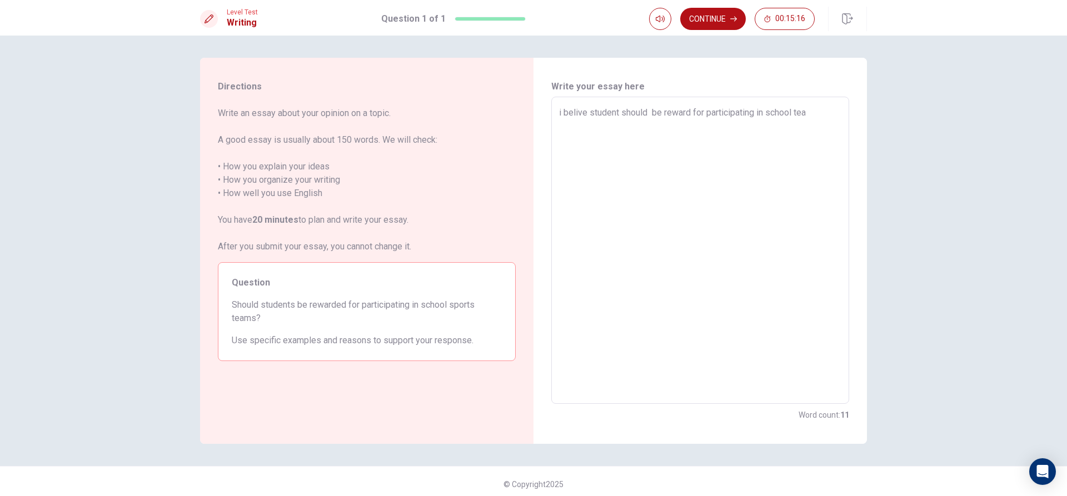
type textarea "x"
type textarea "i belive student should be reward for participating in school tean"
type textarea "x"
type textarea "i belive student should be reward for participating in school tea"
type textarea "x"
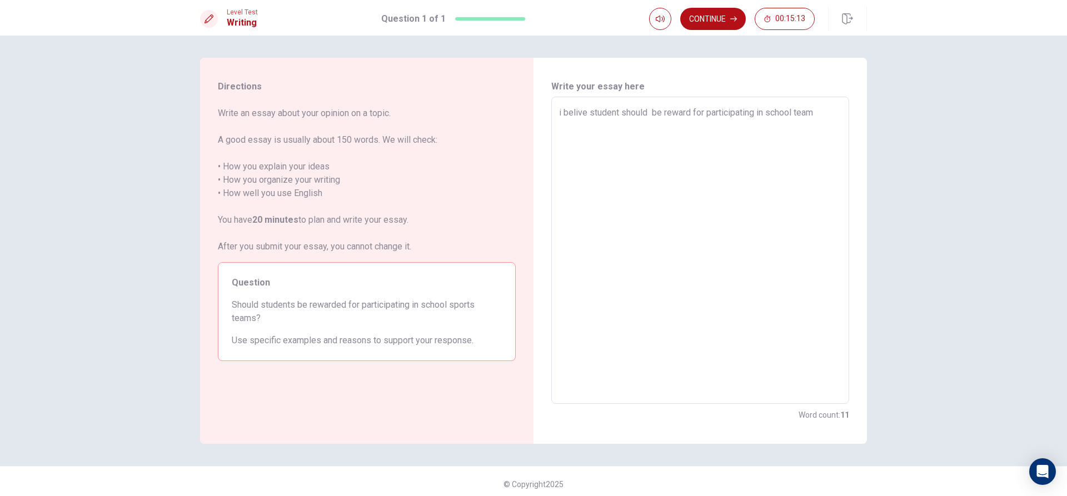
type textarea "i belive student should be reward for participating in school teamn"
type textarea "x"
type textarea "i belive student should be reward for participating in school teamns"
type textarea "x"
type textarea "i belive student should be reward for participating in school teamns"
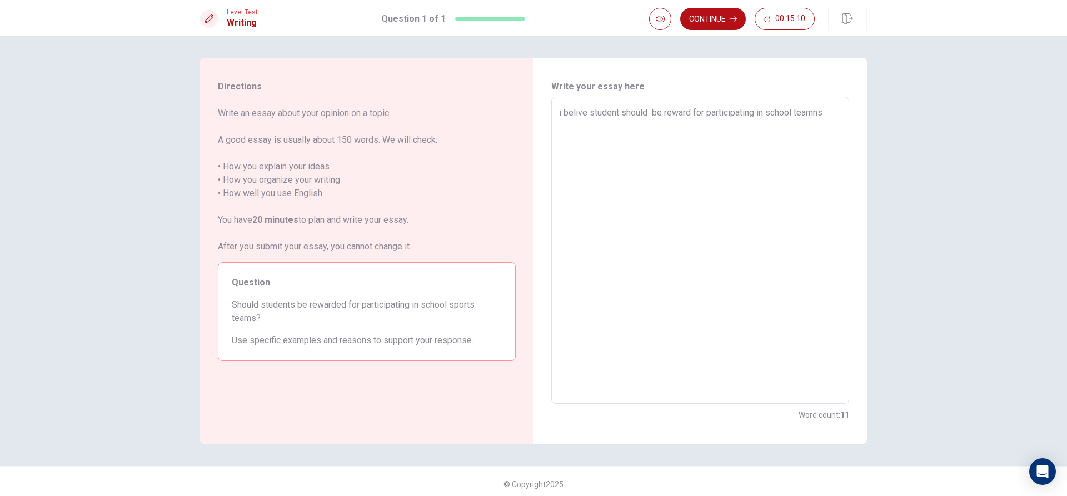
type textarea "x"
type textarea "i belive student should be reward for participating in school teamns b"
type textarea "x"
type textarea "i belive student should be reward for participating in school teamns be"
type textarea "x"
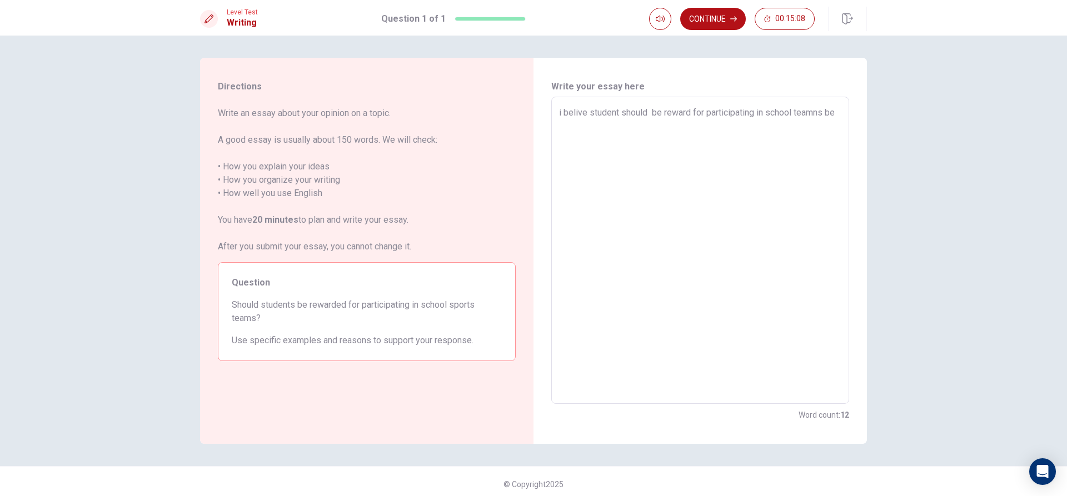
type textarea "i belive student should be reward for participating in school teamns bec"
type textarea "x"
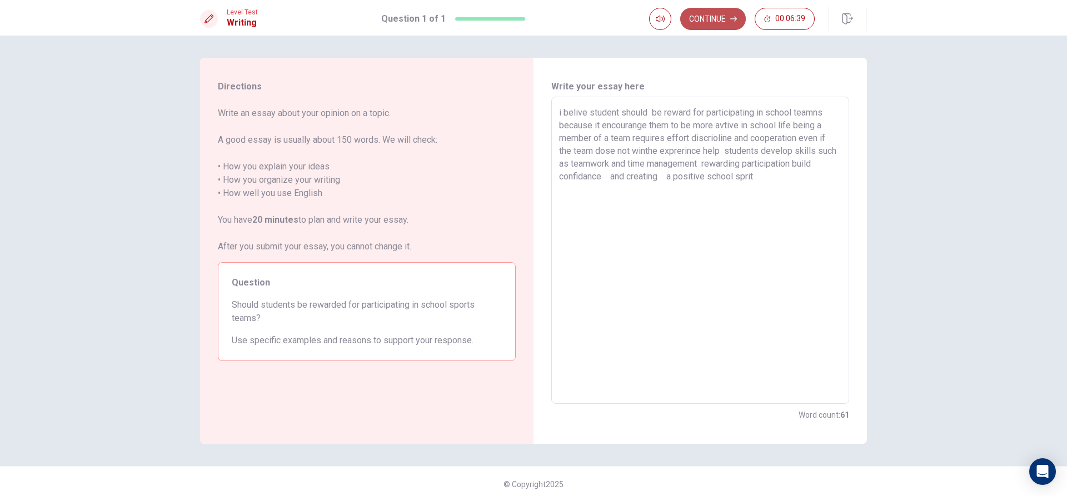
click at [714, 15] on button "Continue" at bounding box center [714, 19] width 66 height 22
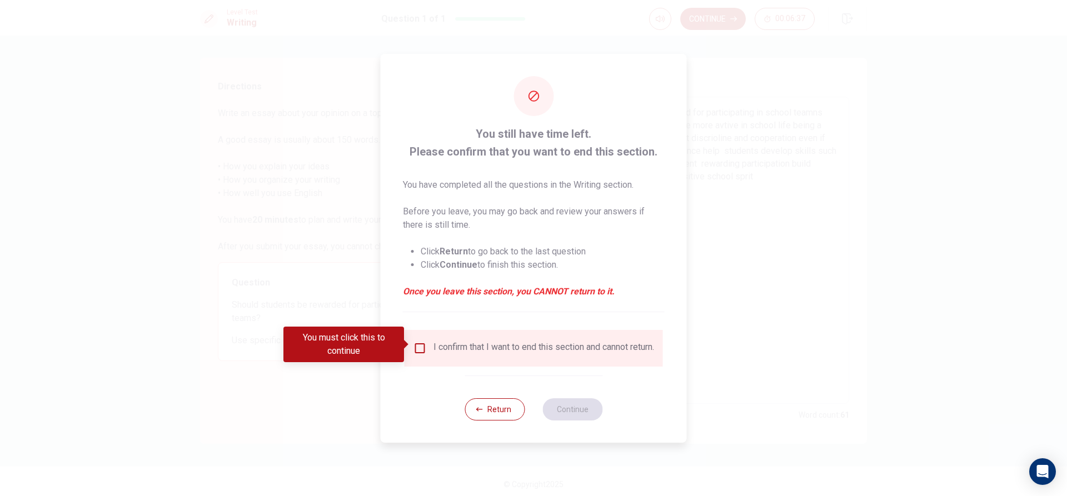
click at [420, 346] on input "You must click this to continue" at bounding box center [420, 348] width 13 height 13
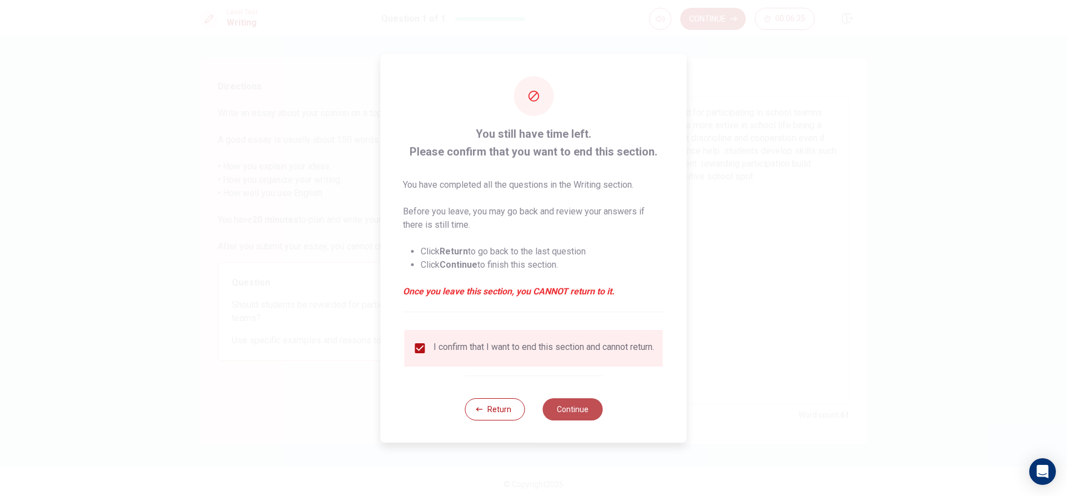
click at [578, 415] on button "Continue" at bounding box center [573, 410] width 60 height 22
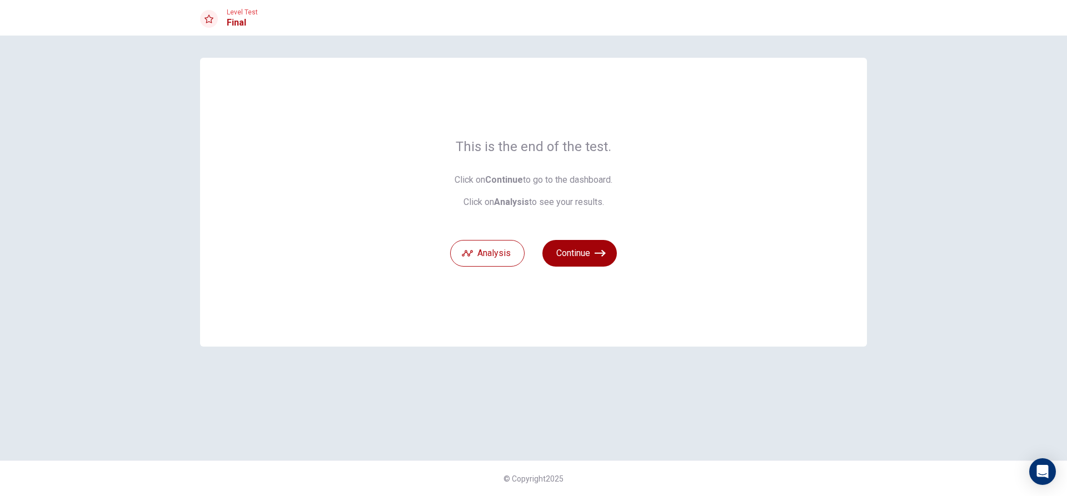
click at [599, 250] on icon "button" at bounding box center [600, 253] width 11 height 11
